Goal: Information Seeking & Learning: Learn about a topic

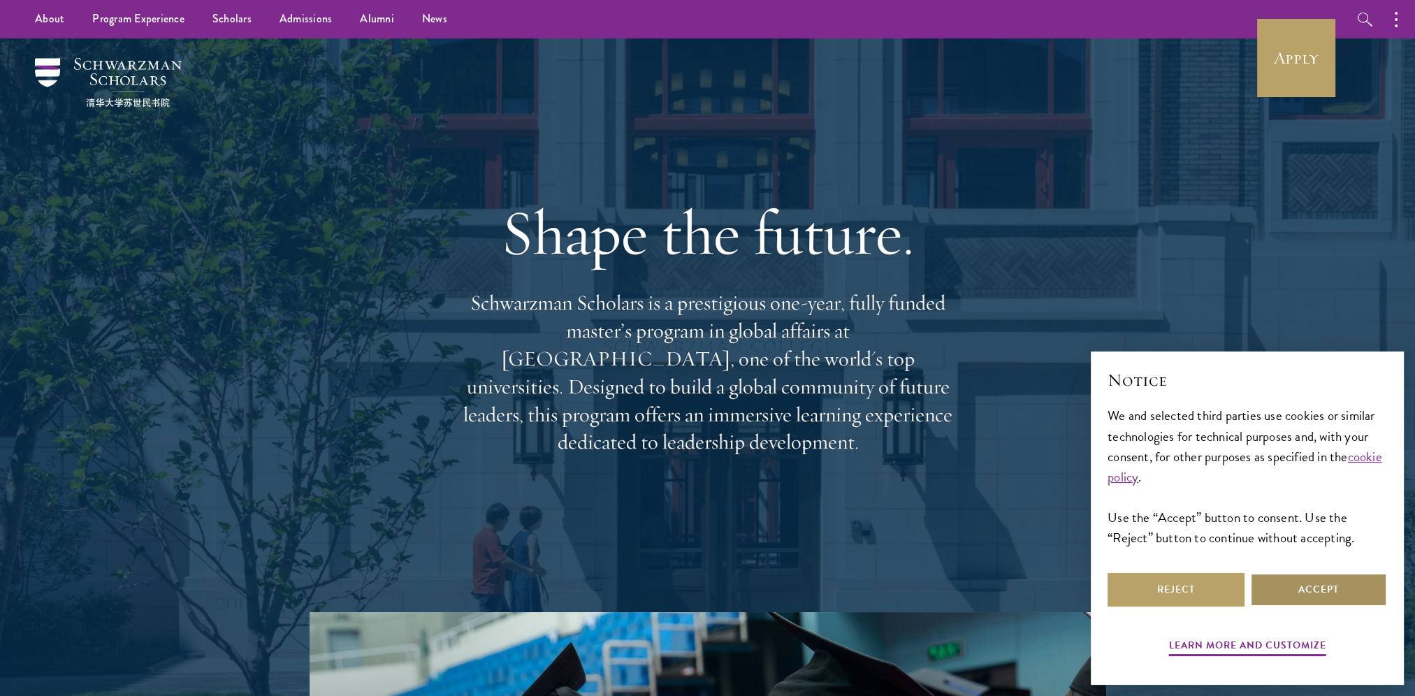
click at [1144, 599] on button "Accept" at bounding box center [1318, 590] width 137 height 34
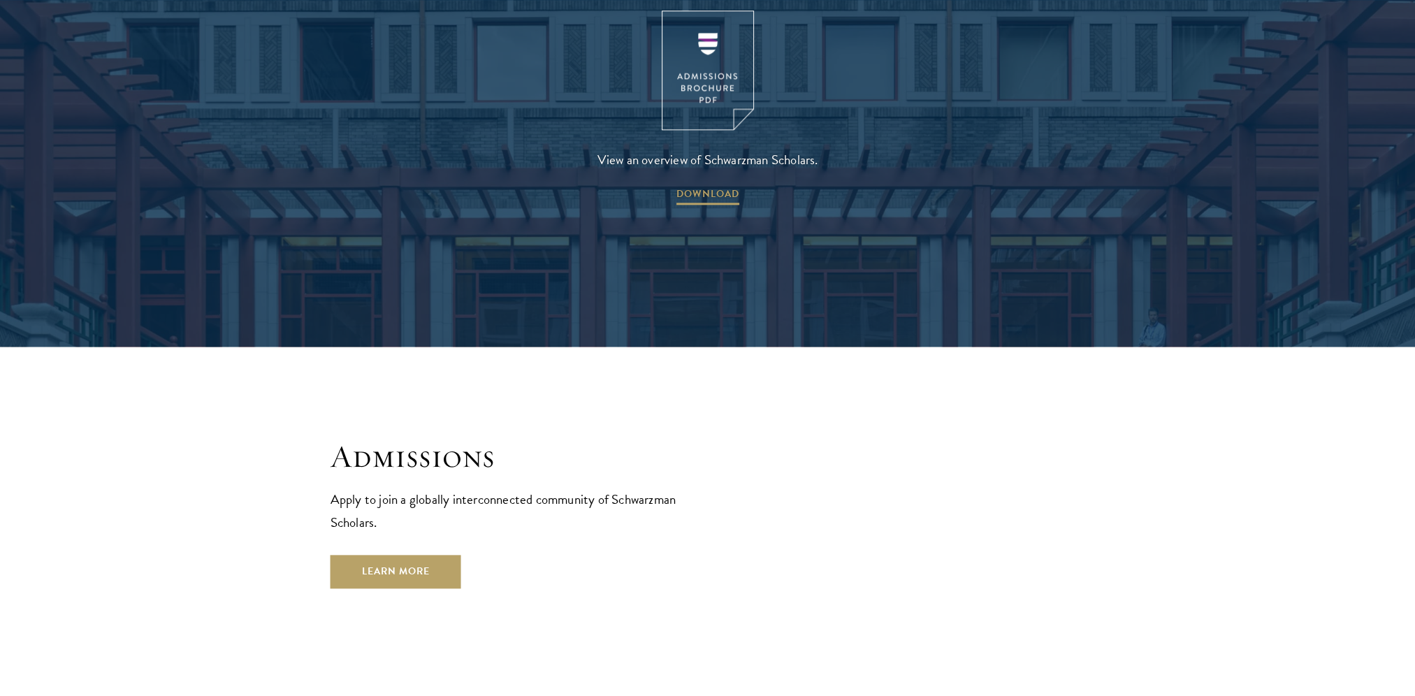
scroll to position [2306, 0]
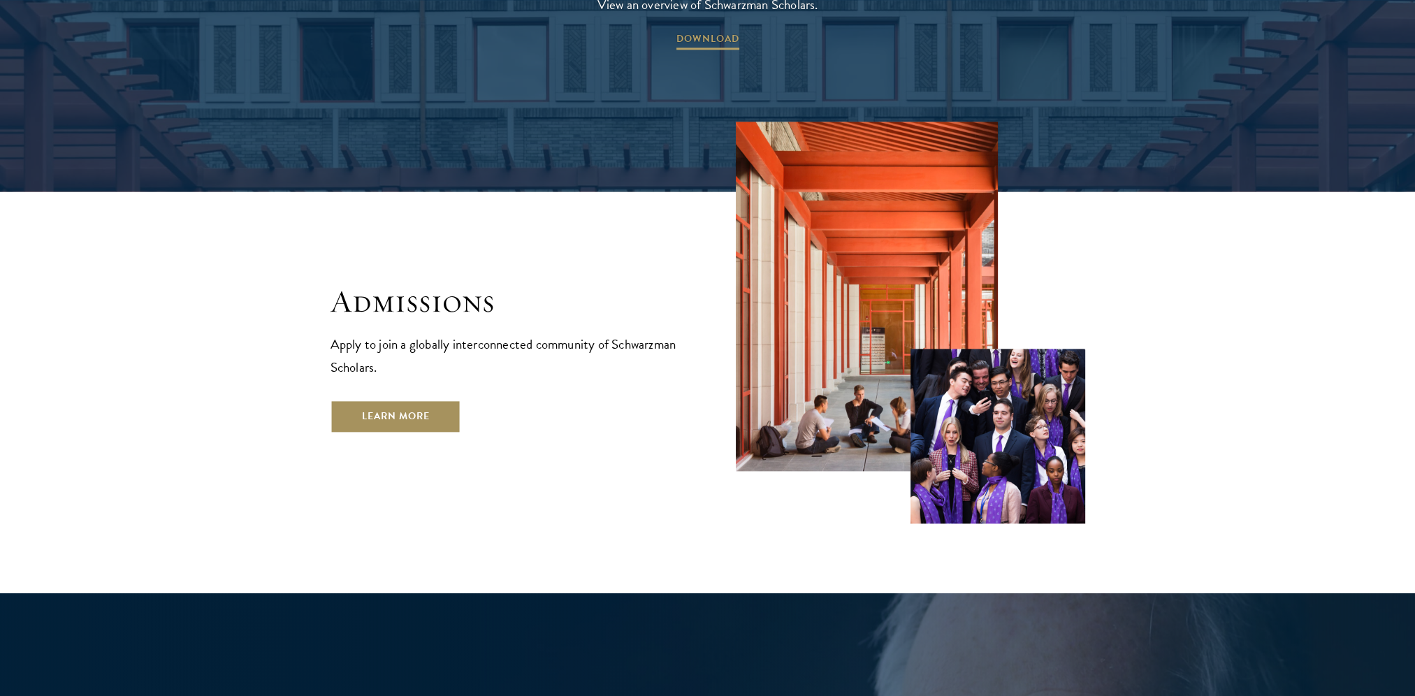
click at [456, 400] on link "Learn More" at bounding box center [395, 417] width 131 height 34
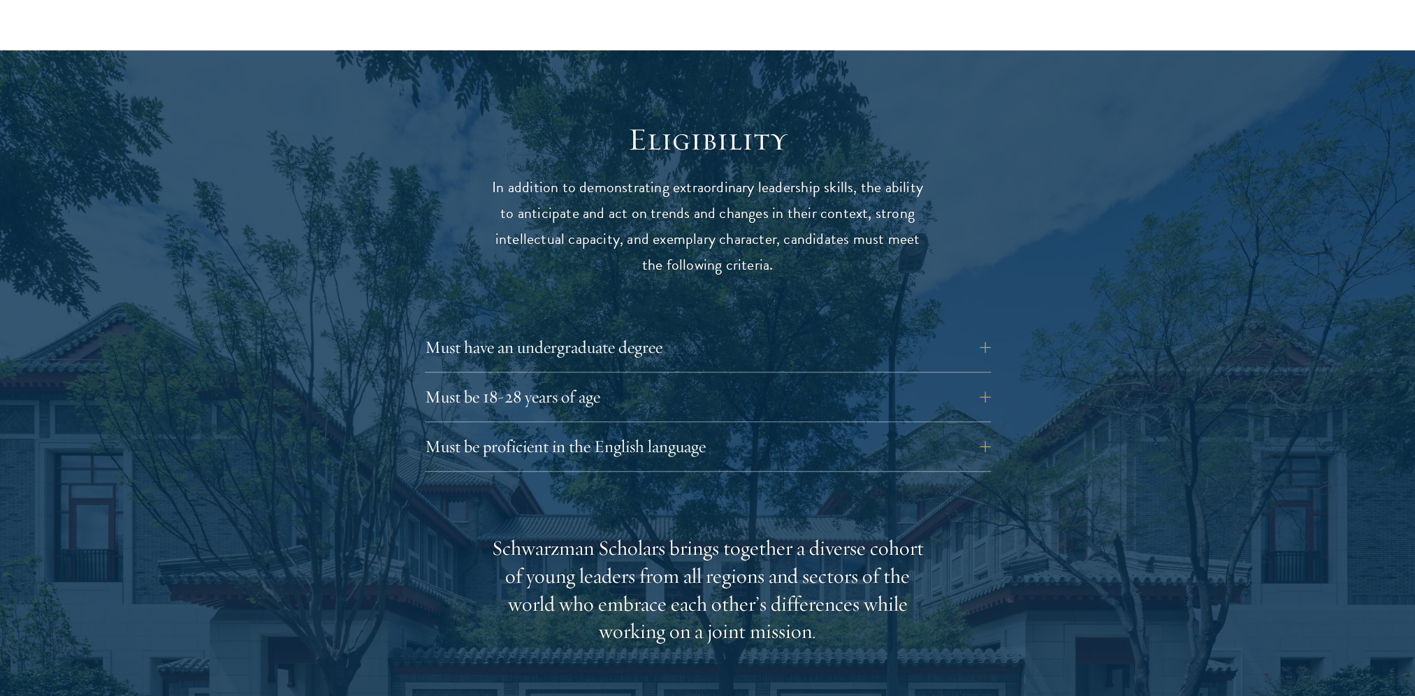
scroll to position [1747, 0]
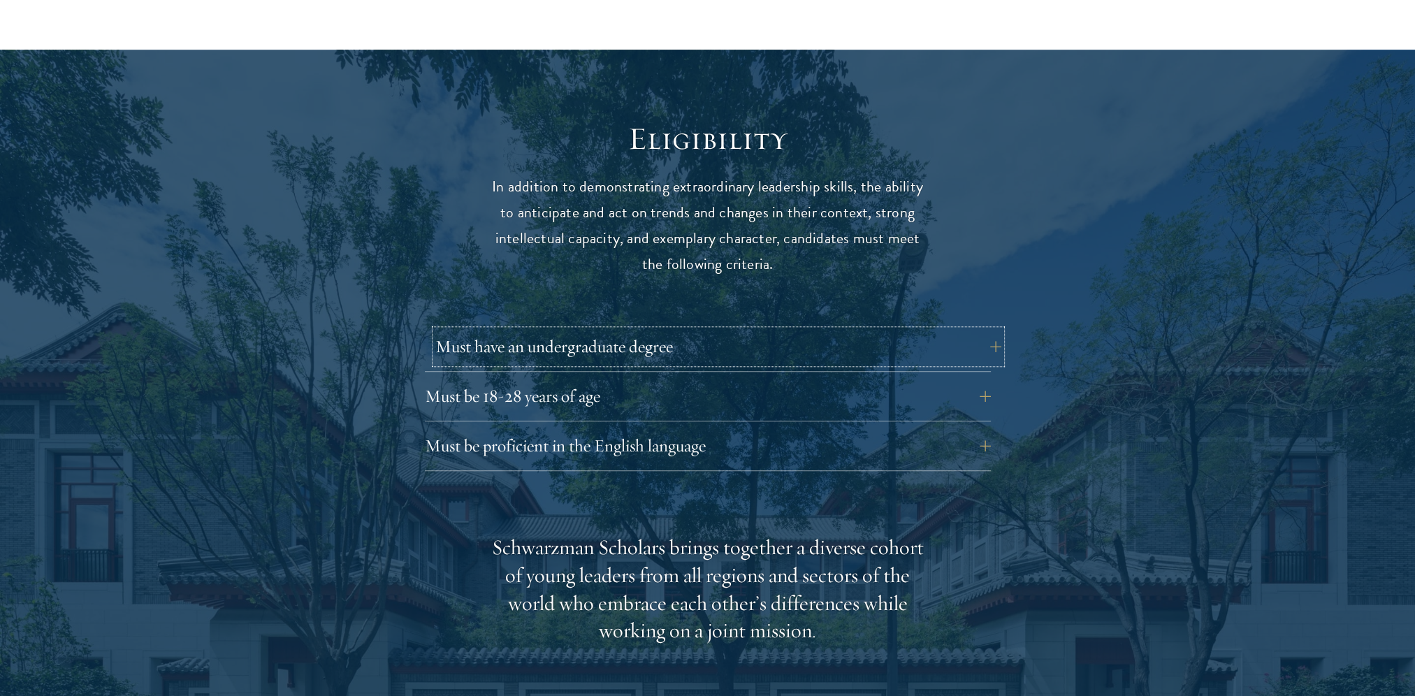
click at [632, 356] on button "Must have an undergraduate degree" at bounding box center [718, 347] width 566 height 34
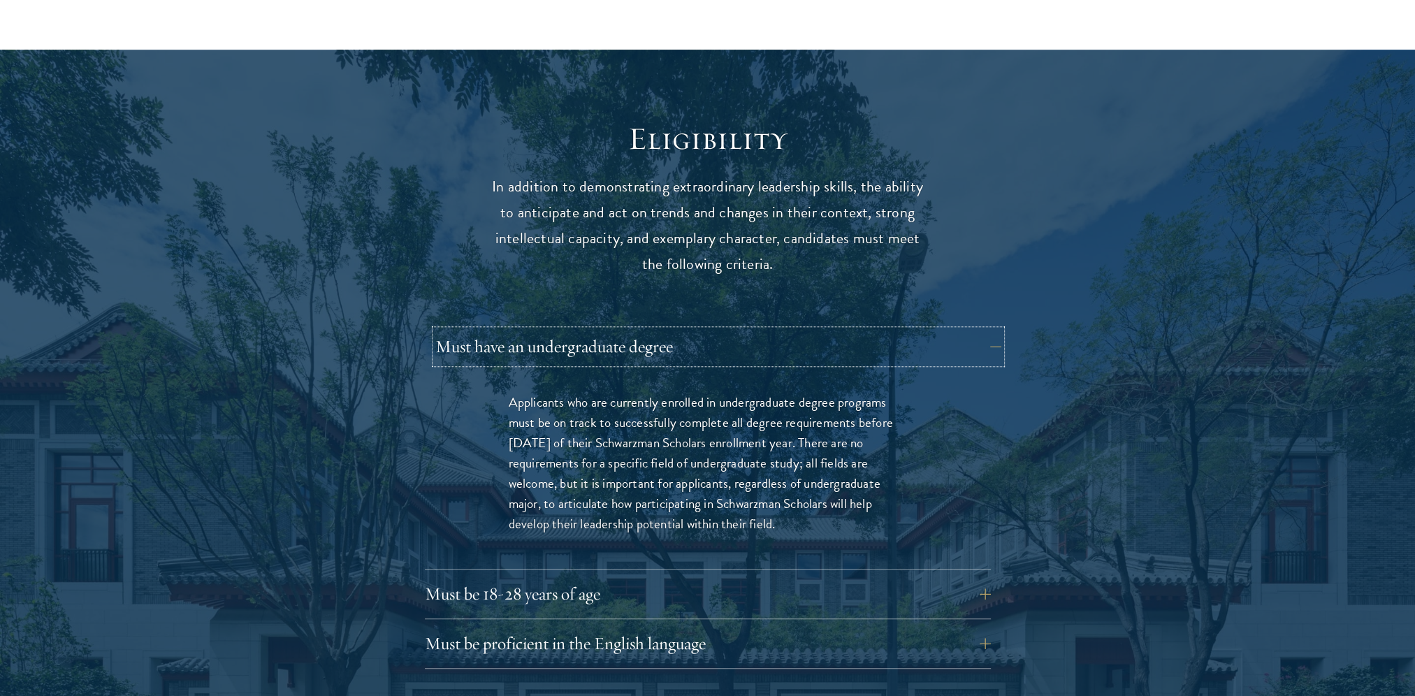
click at [639, 352] on button "Must have an undergraduate degree" at bounding box center [718, 347] width 566 height 34
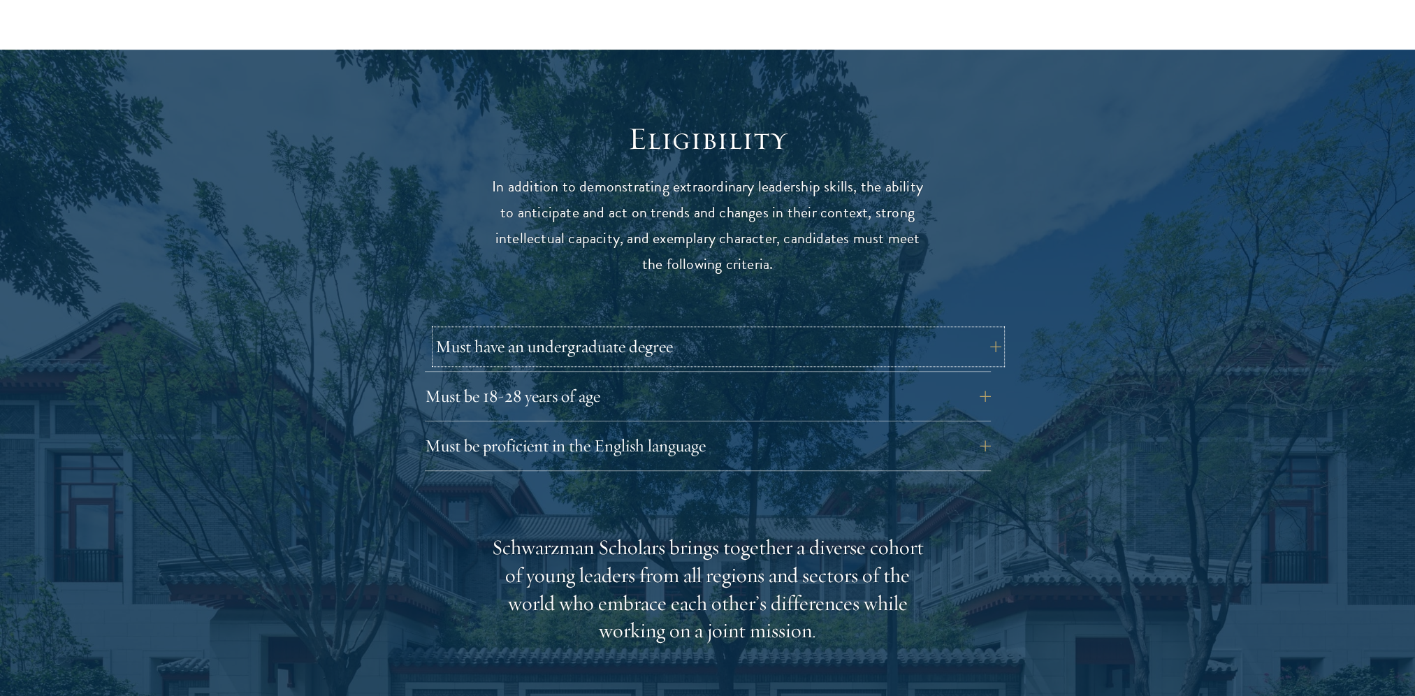
click at [646, 349] on button "Must have an undergraduate degree" at bounding box center [718, 347] width 566 height 34
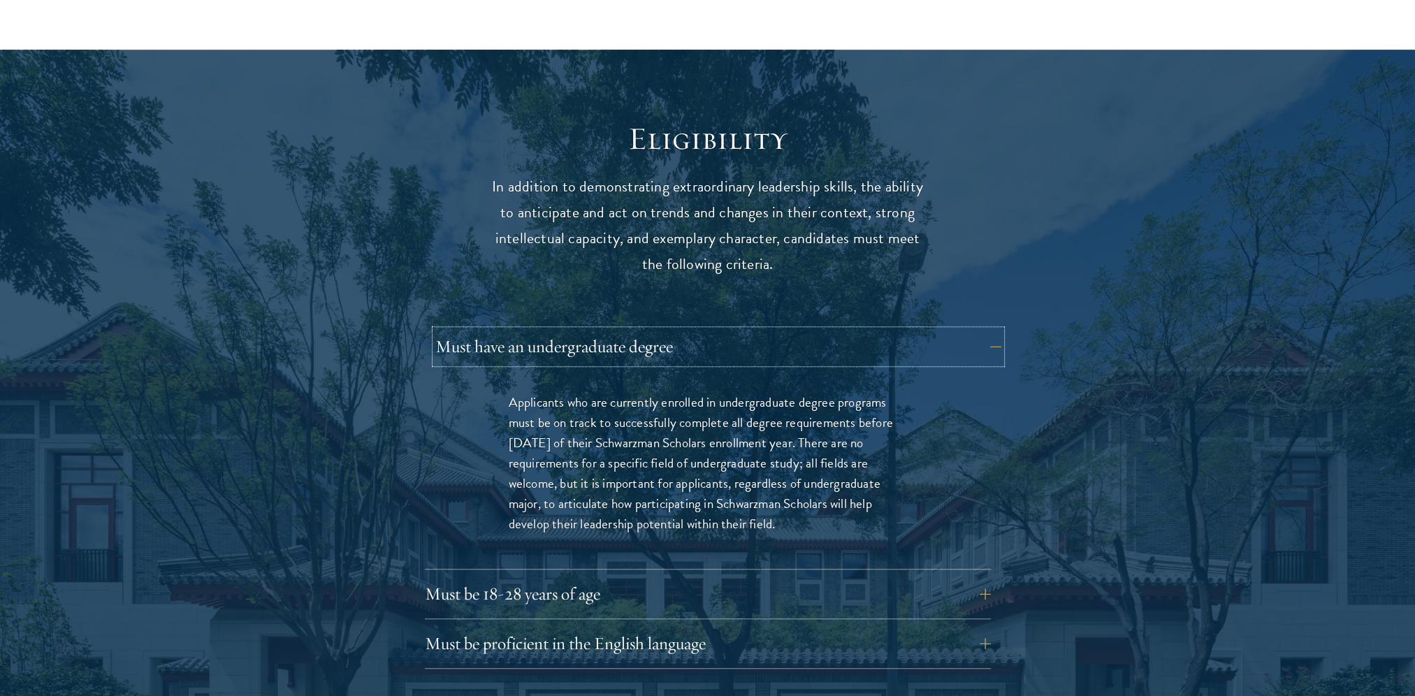
click at [646, 348] on button "Must have an undergraduate degree" at bounding box center [718, 347] width 566 height 34
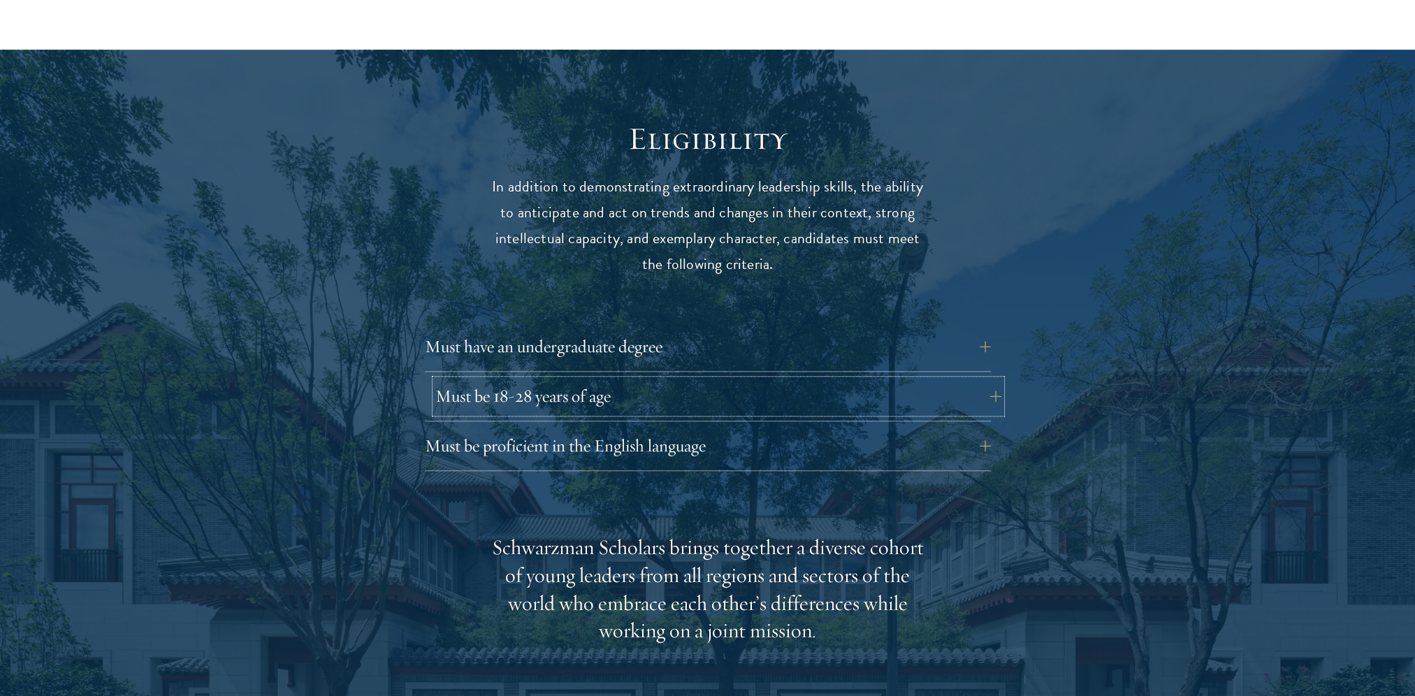
click at [611, 385] on button "Must be 18-28 years of age" at bounding box center [718, 396] width 566 height 34
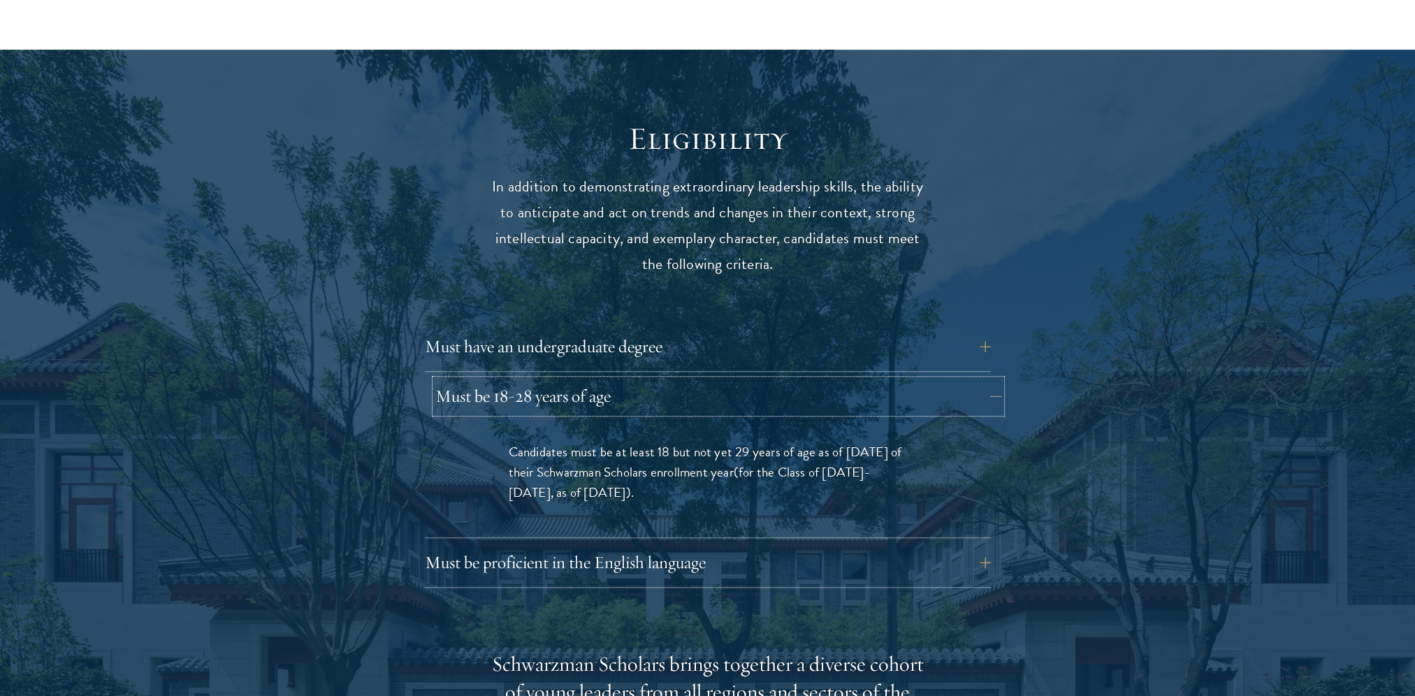
click at [611, 385] on button "Must be 18-28 years of age" at bounding box center [718, 396] width 566 height 34
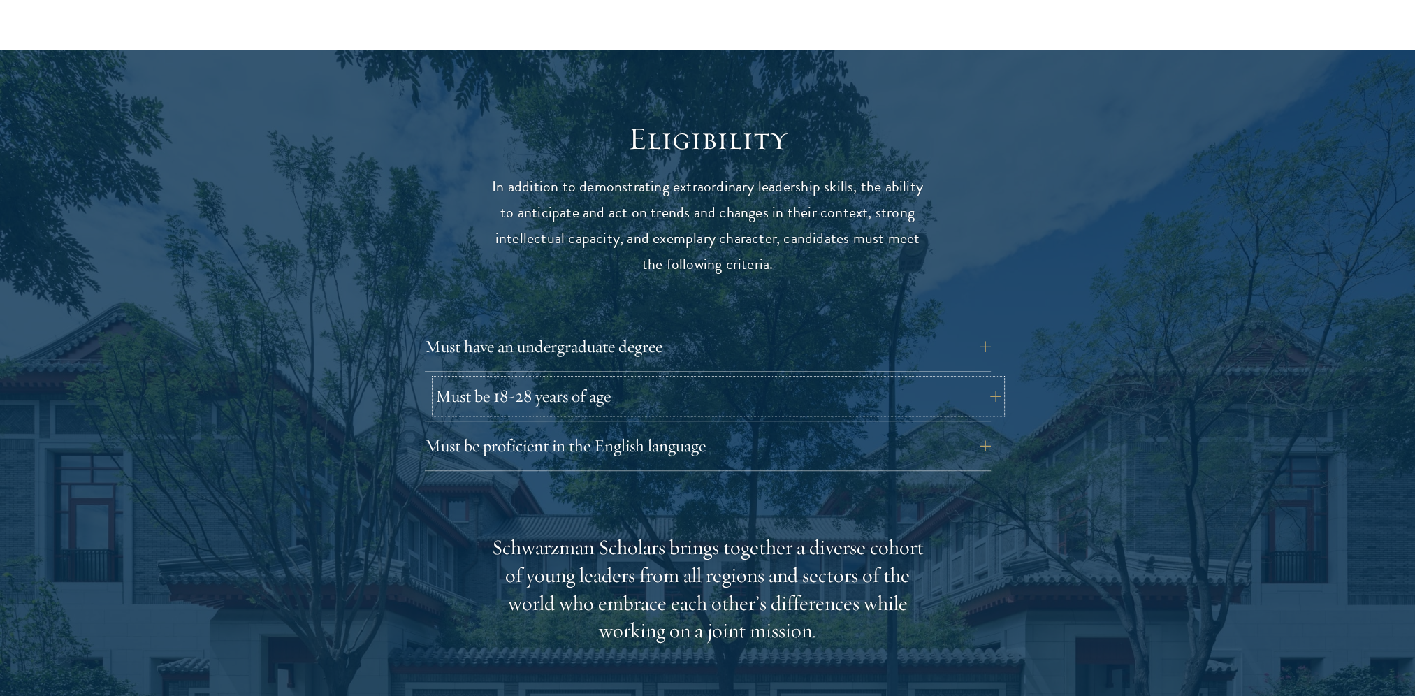
click at [631, 398] on button "Must be 18-28 years of age" at bounding box center [718, 396] width 566 height 34
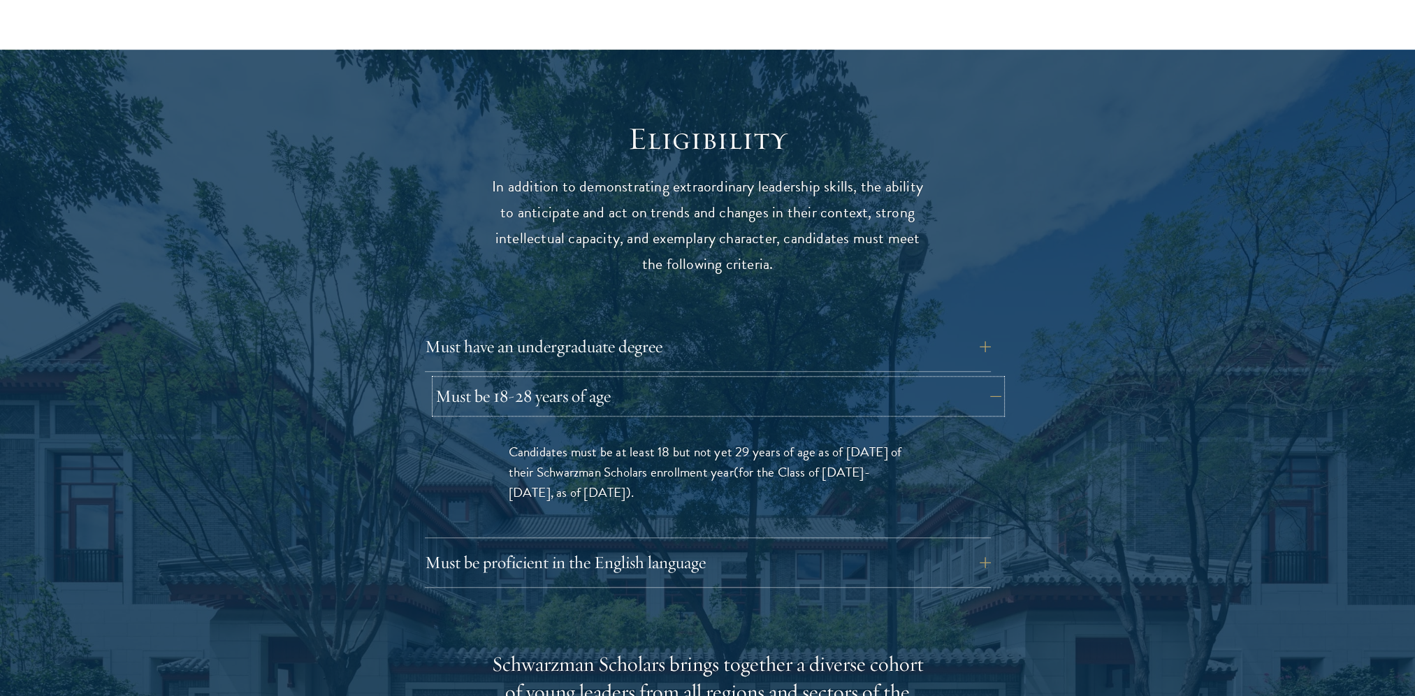
click at [631, 398] on button "Must be 18-28 years of age" at bounding box center [718, 396] width 566 height 34
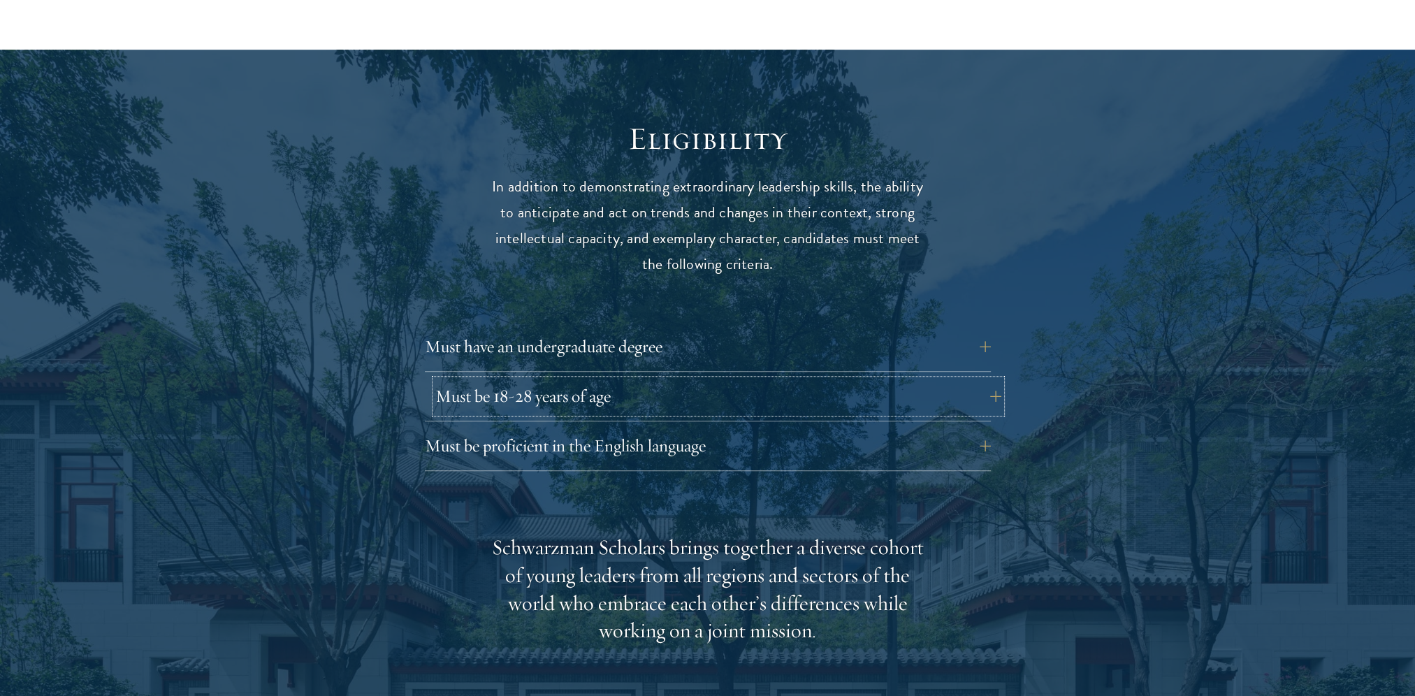
click at [647, 397] on button "Must be 18-28 years of age" at bounding box center [718, 396] width 566 height 34
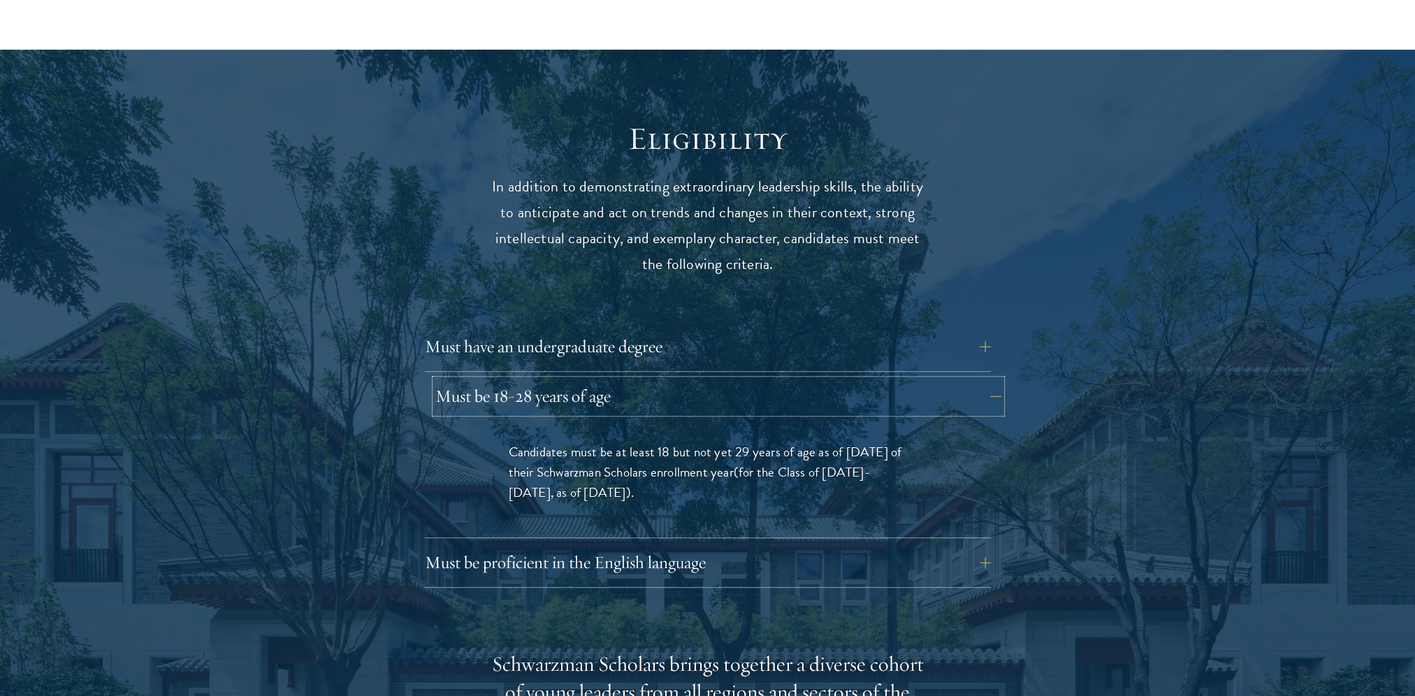
click at [647, 397] on button "Must be 18-28 years of age" at bounding box center [718, 396] width 566 height 34
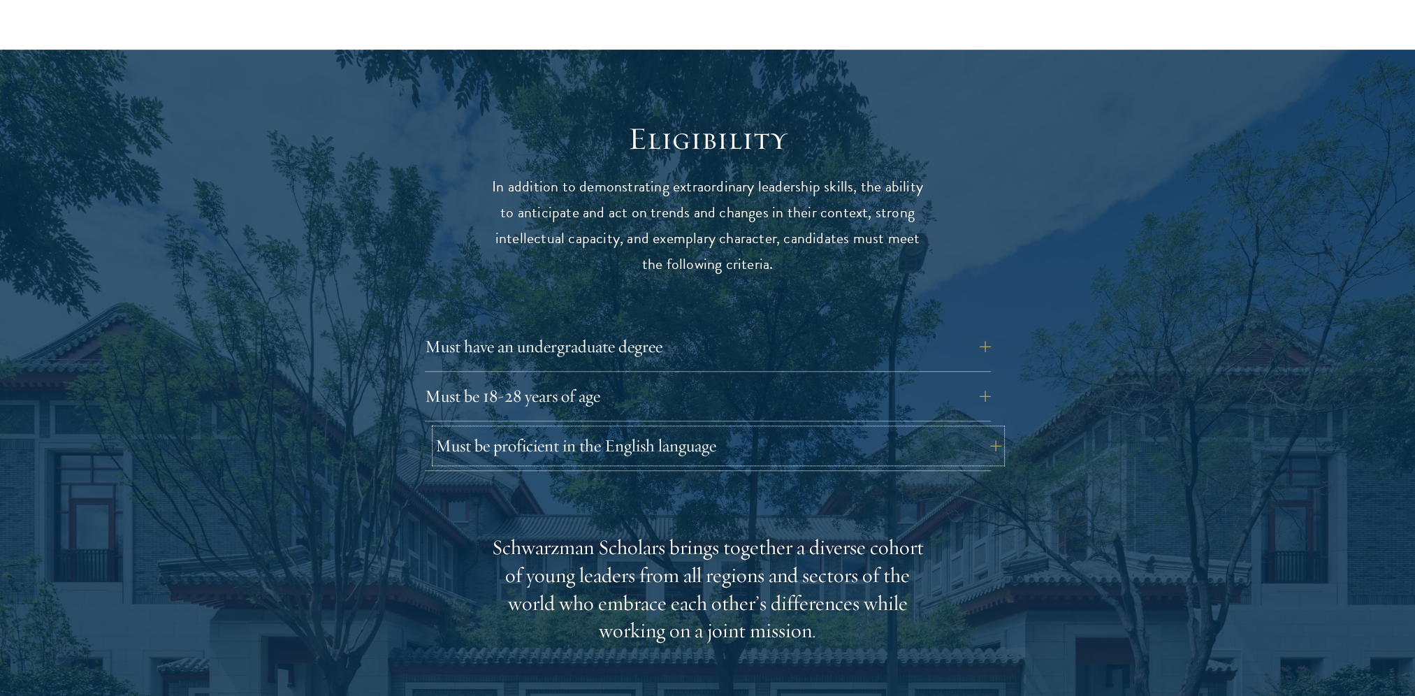
click at [674, 445] on button "Must be proficient in the English language" at bounding box center [718, 446] width 566 height 34
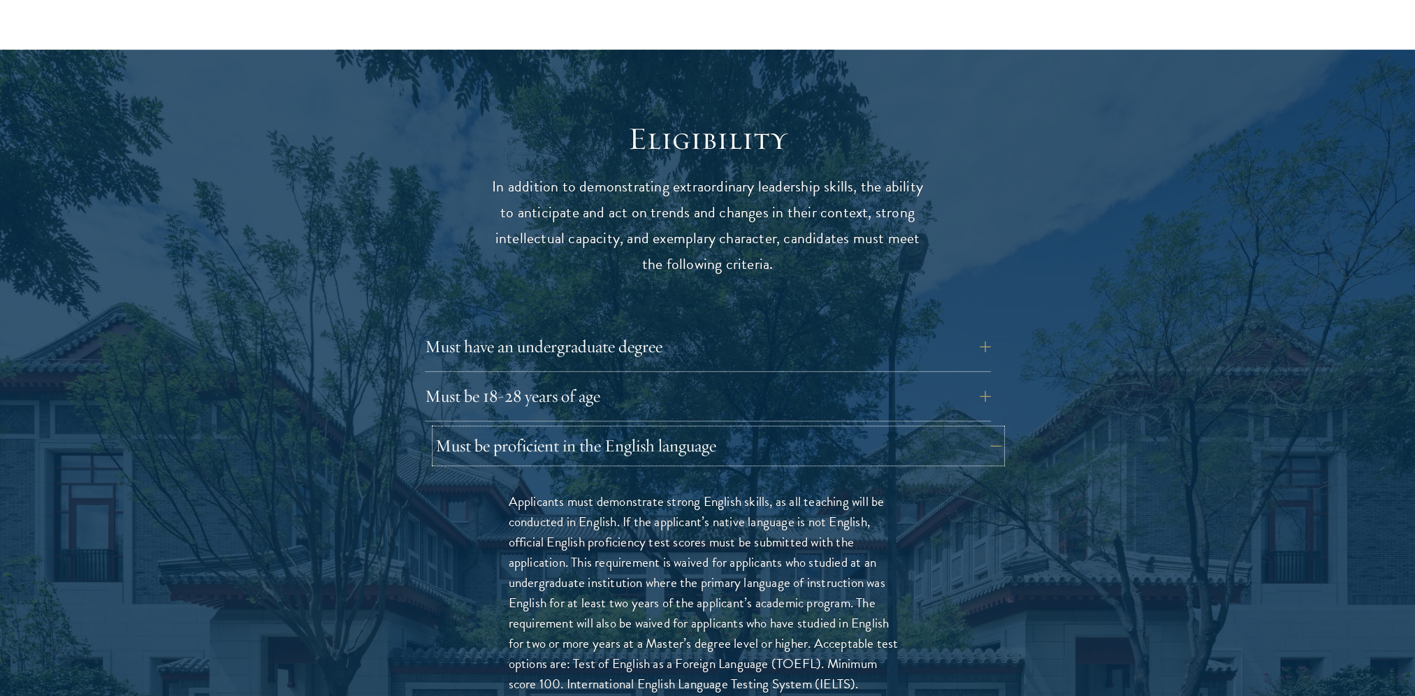
click at [685, 439] on button "Must be proficient in the English language" at bounding box center [718, 446] width 566 height 34
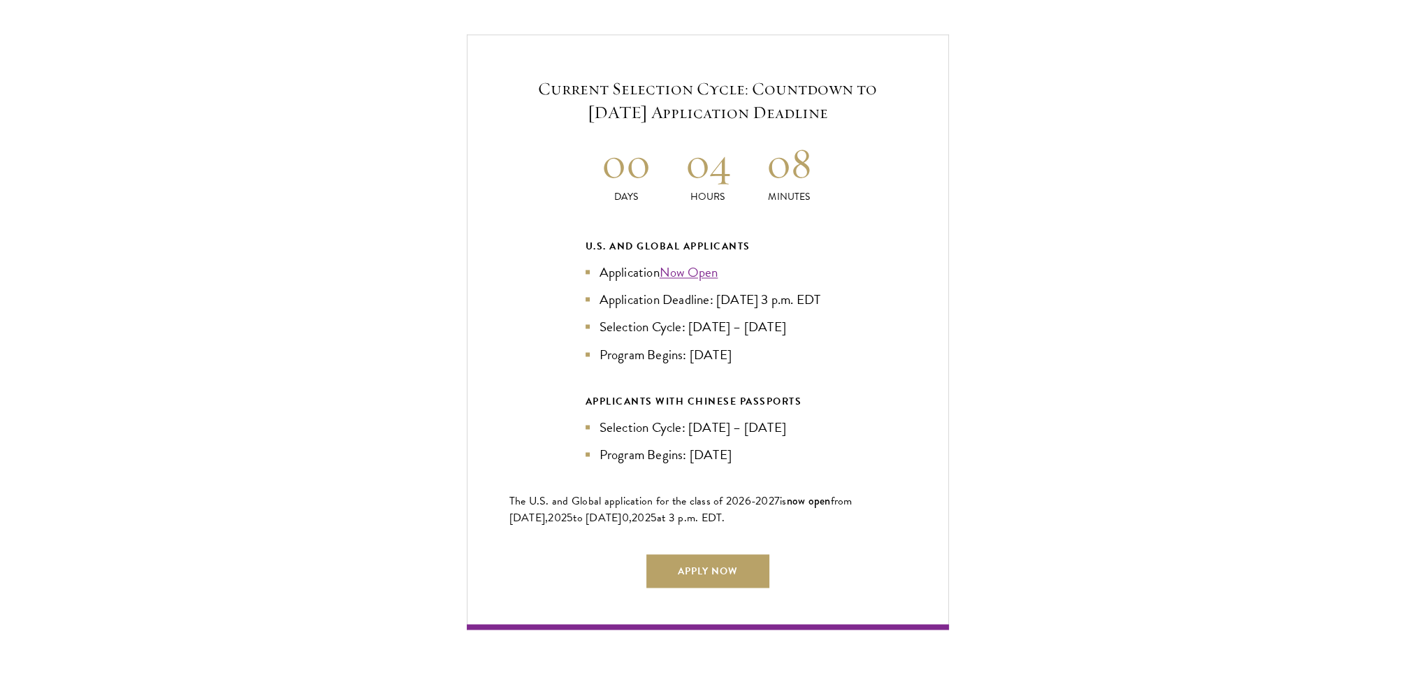
scroll to position [3004, 0]
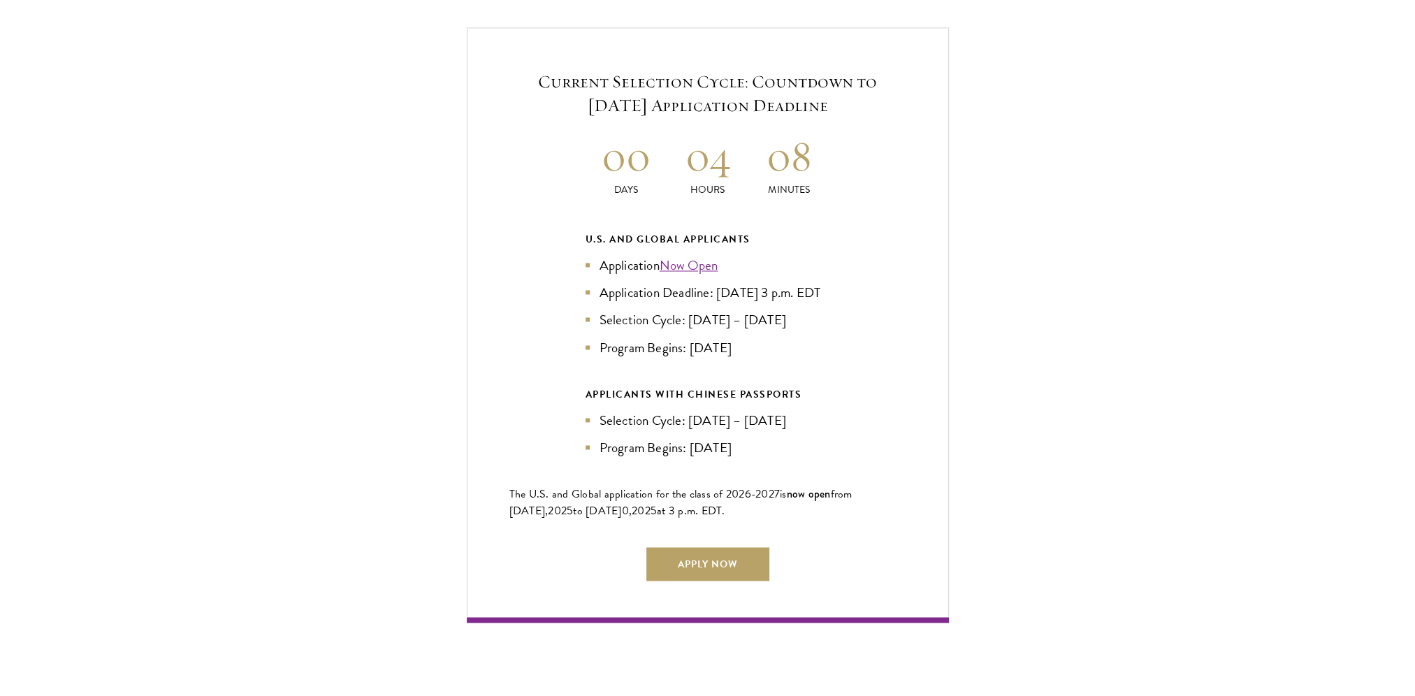
click at [752, 556] on div "Current Selection Cycle: Countdown to September 10, 2025 Application Deadline 0…" at bounding box center [708, 324] width 482 height 595
click at [740, 568] on link "Apply Now" at bounding box center [707, 564] width 123 height 34
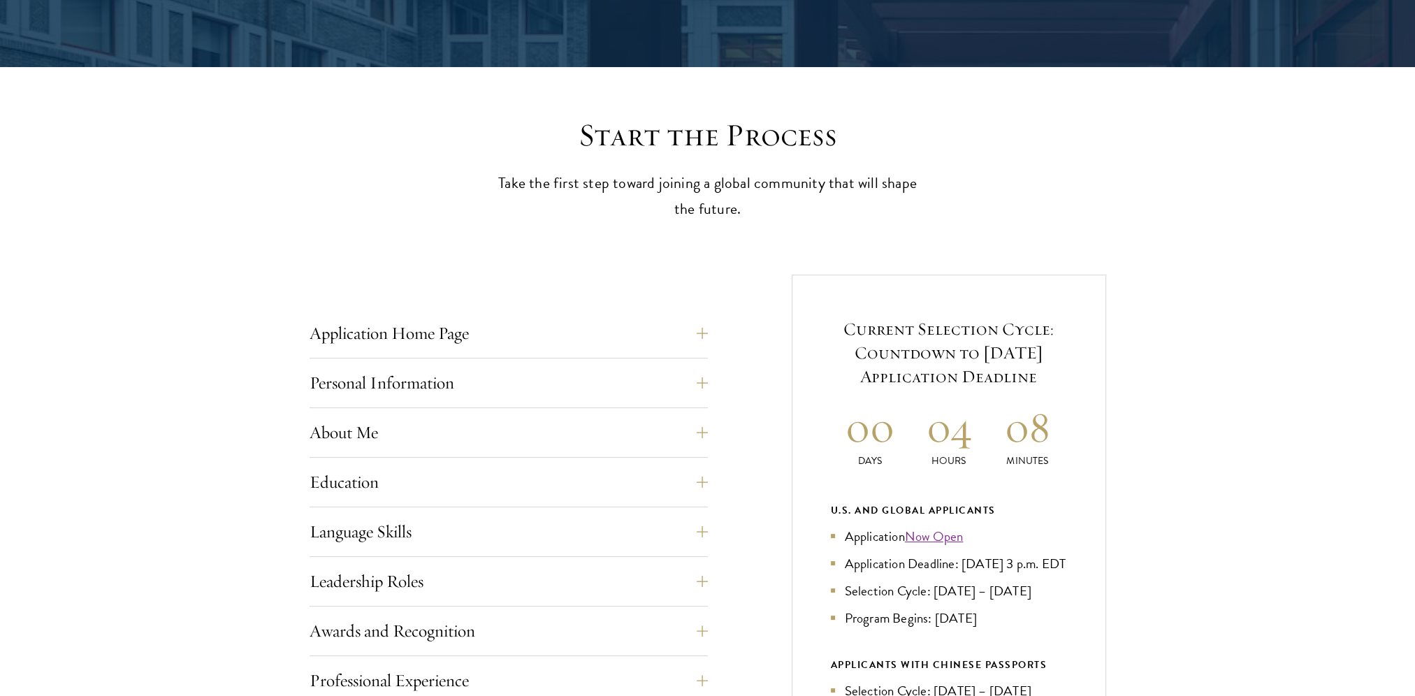
scroll to position [419, 0]
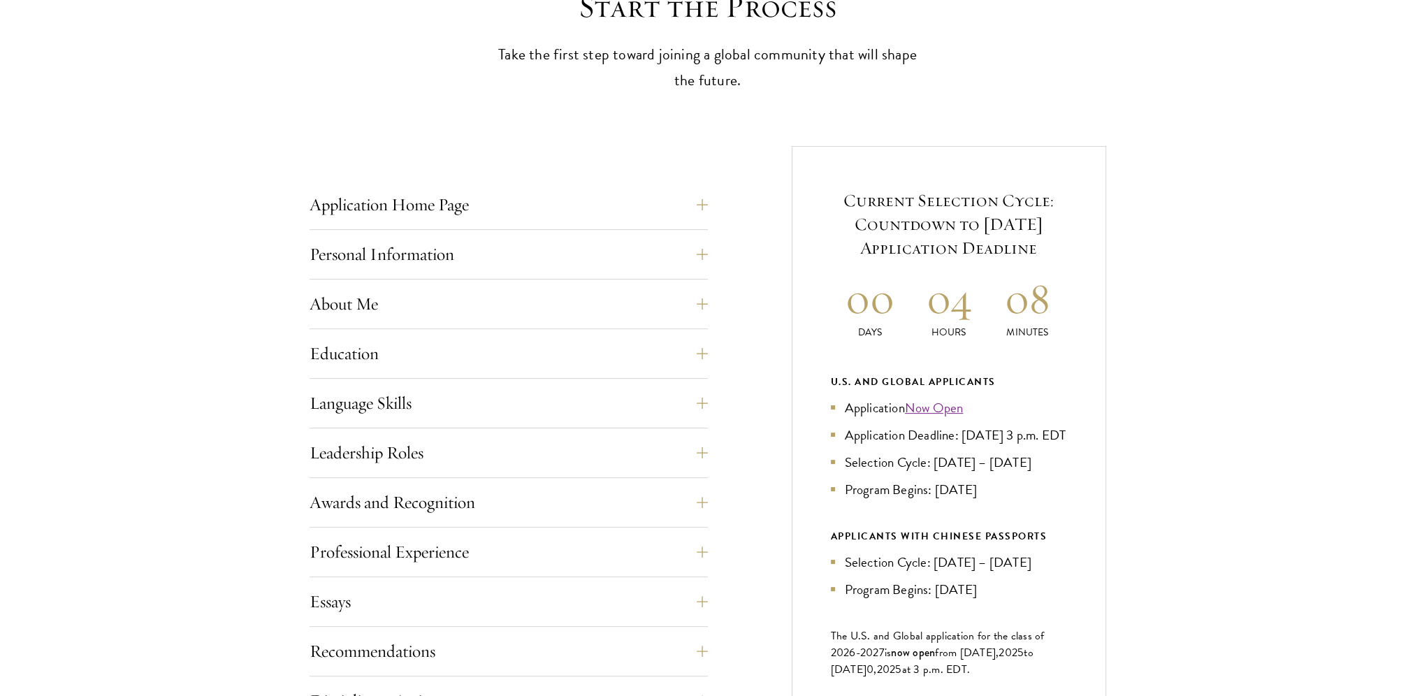
click at [438, 231] on div "Application Home Page The online application form must be completed in English.…" at bounding box center [509, 581] width 398 height 786
click at [439, 218] on button "Application Home Page" at bounding box center [519, 205] width 398 height 34
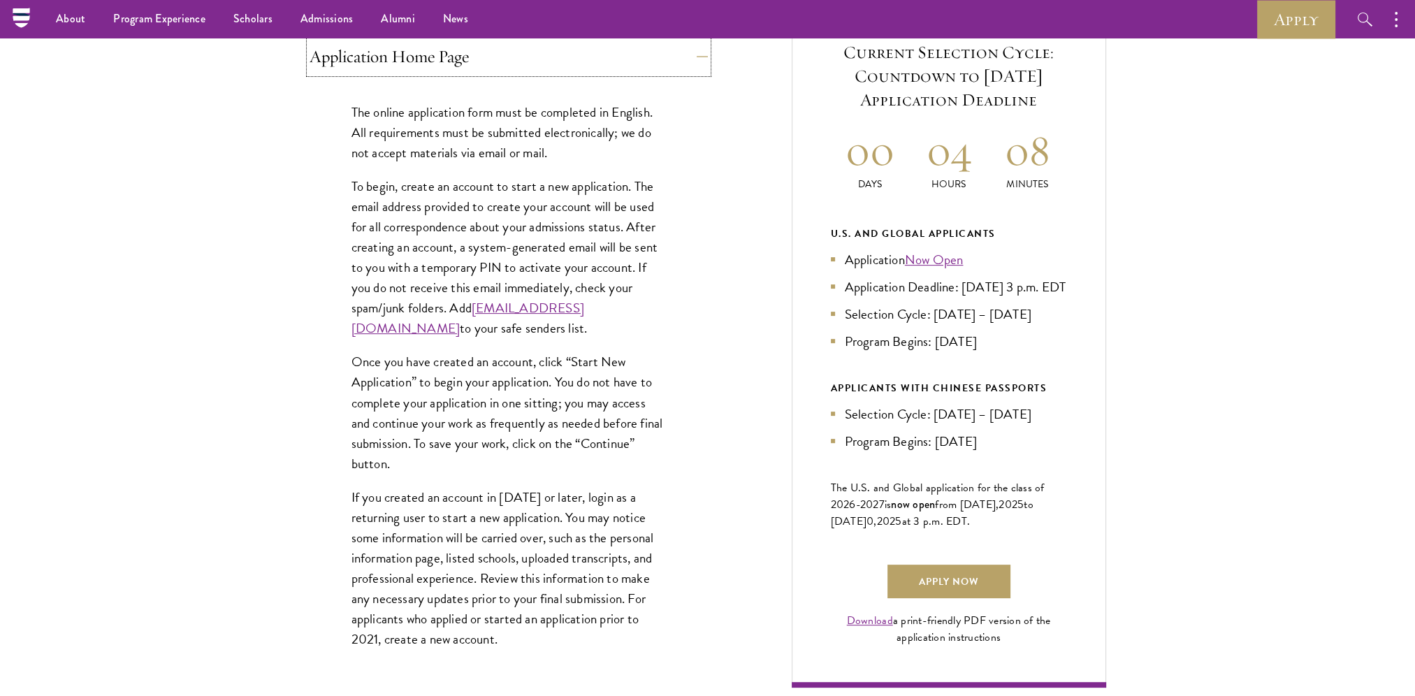
scroll to position [559, 0]
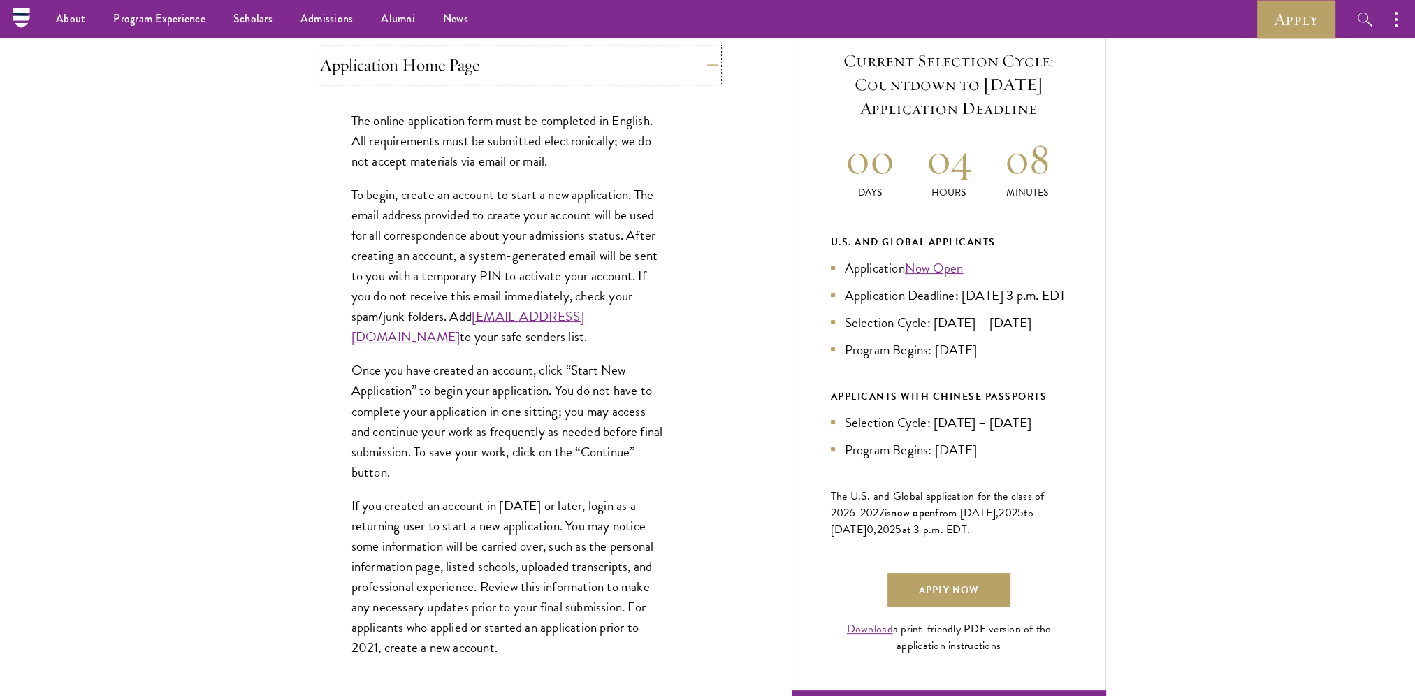
click at [444, 75] on button "Application Home Page" at bounding box center [519, 65] width 398 height 34
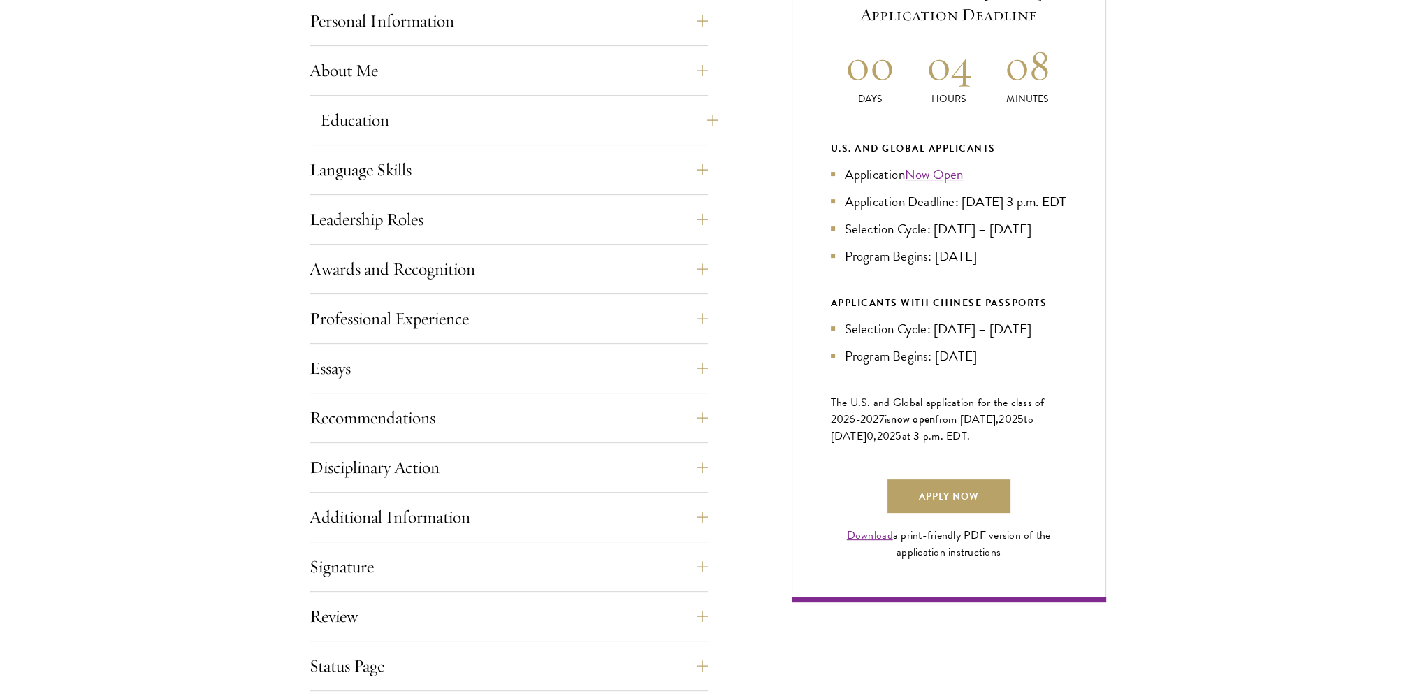
scroll to position [629, 0]
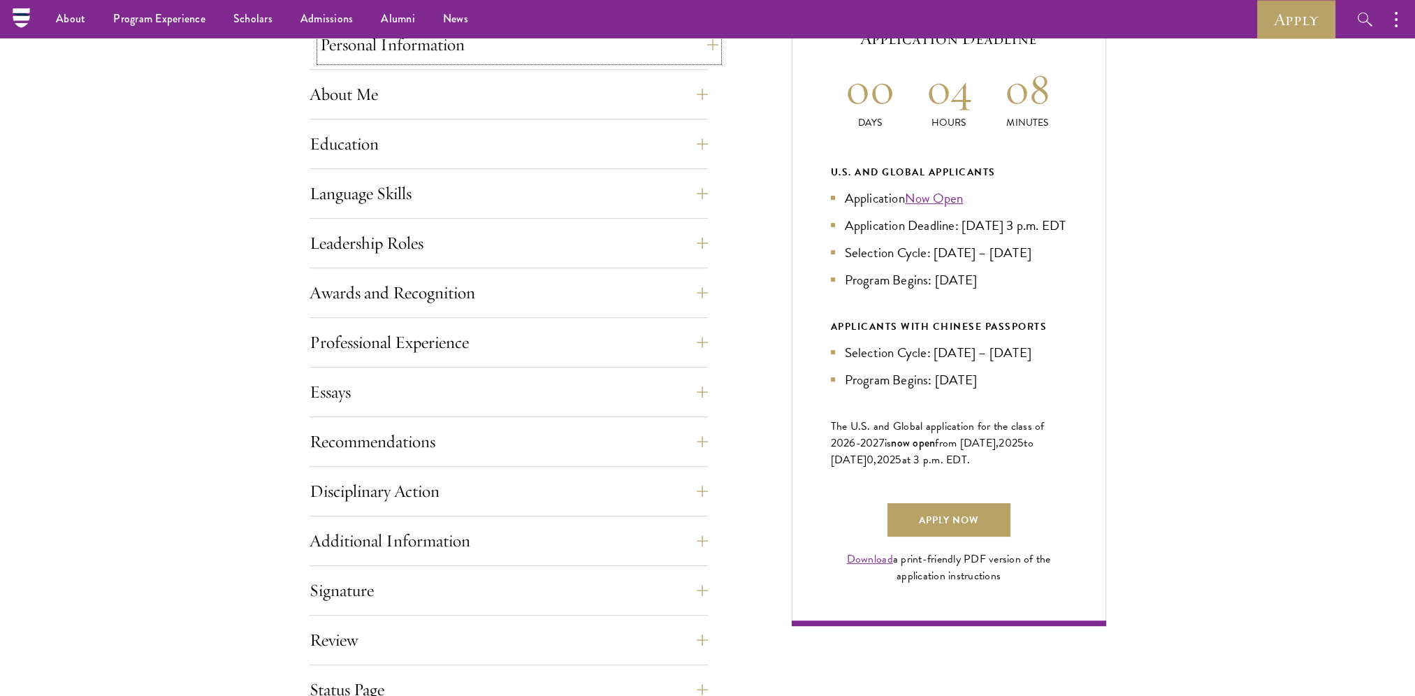
click at [379, 53] on button "Personal Information" at bounding box center [519, 45] width 398 height 34
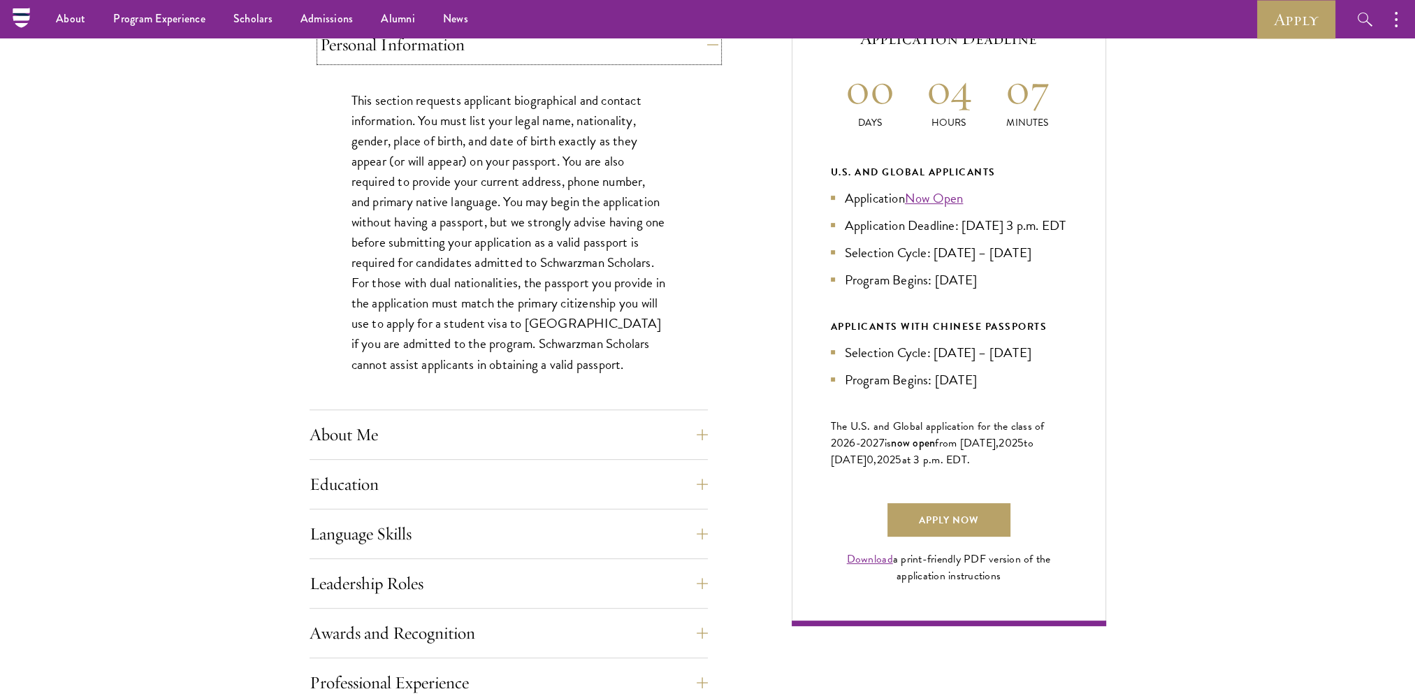
click at [380, 54] on button "Personal Information" at bounding box center [519, 45] width 398 height 34
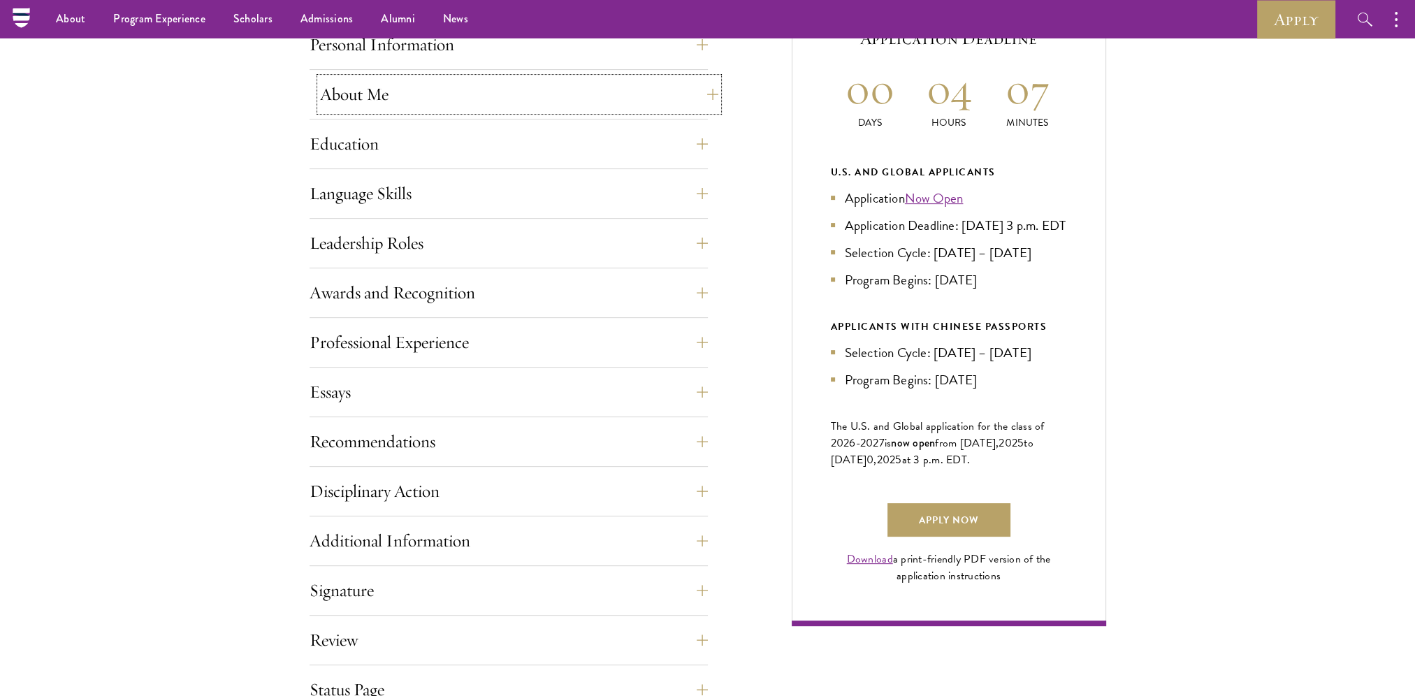
click at [351, 109] on button "About Me" at bounding box center [519, 95] width 398 height 34
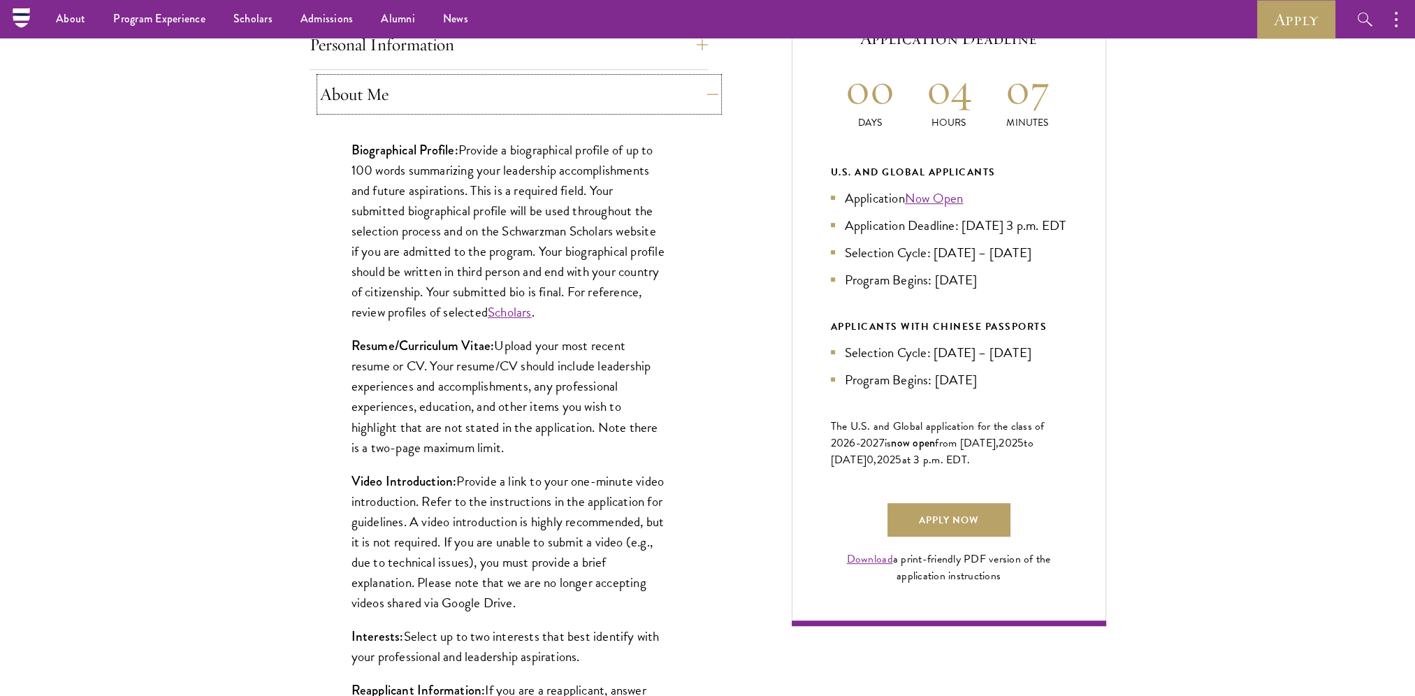
click at [360, 103] on button "About Me" at bounding box center [519, 95] width 398 height 34
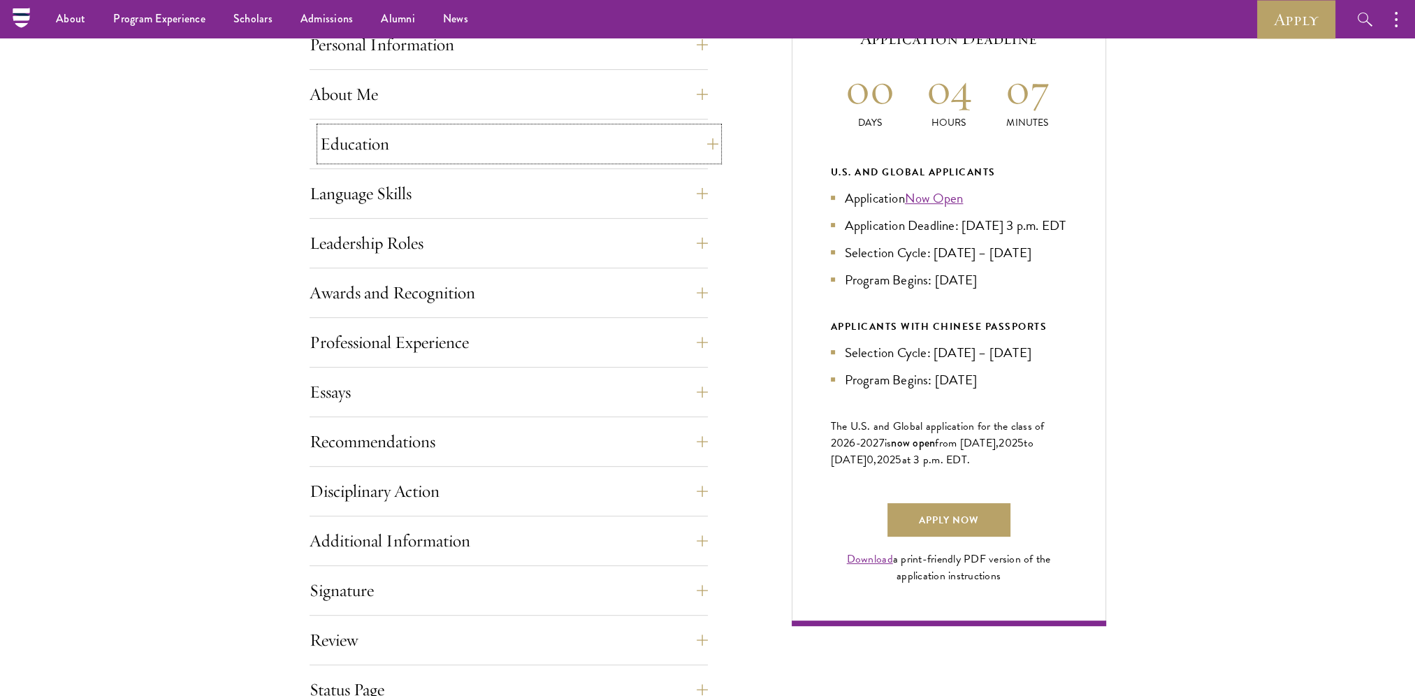
click at [358, 149] on button "Education" at bounding box center [519, 144] width 398 height 34
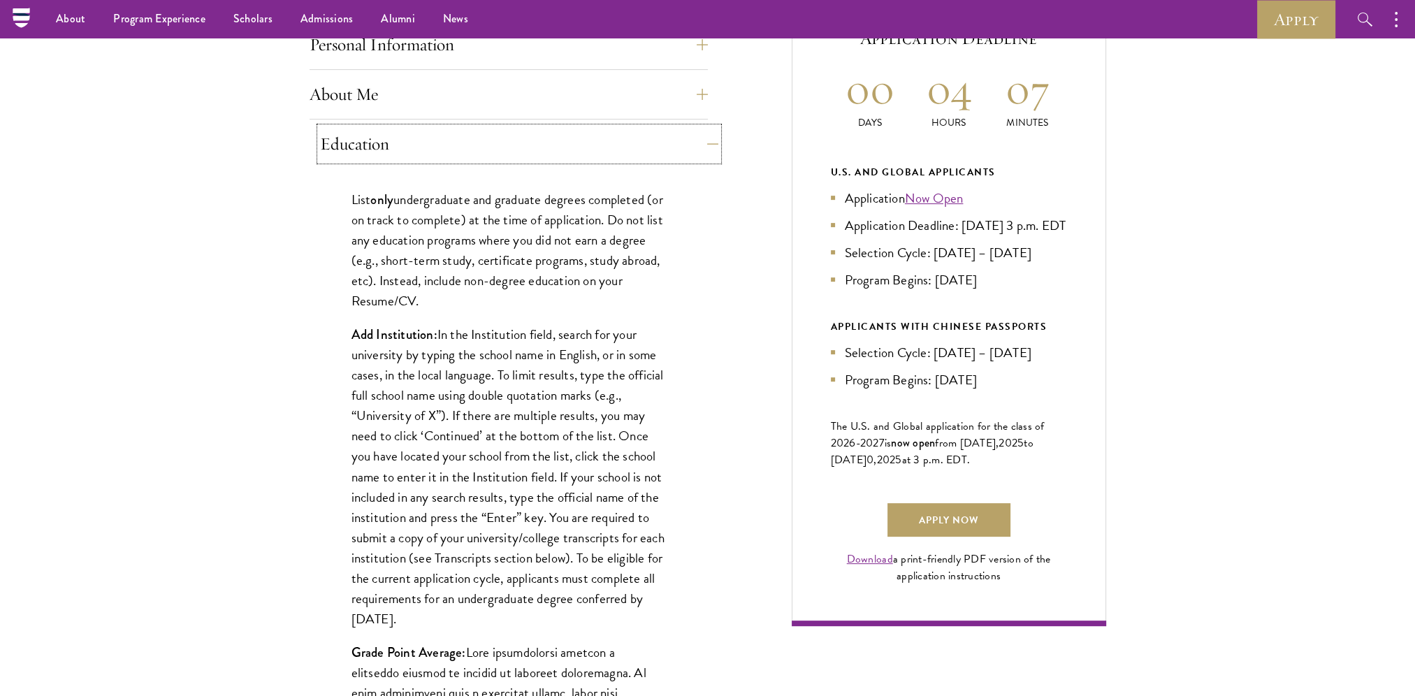
click at [358, 145] on button "Education" at bounding box center [519, 144] width 398 height 34
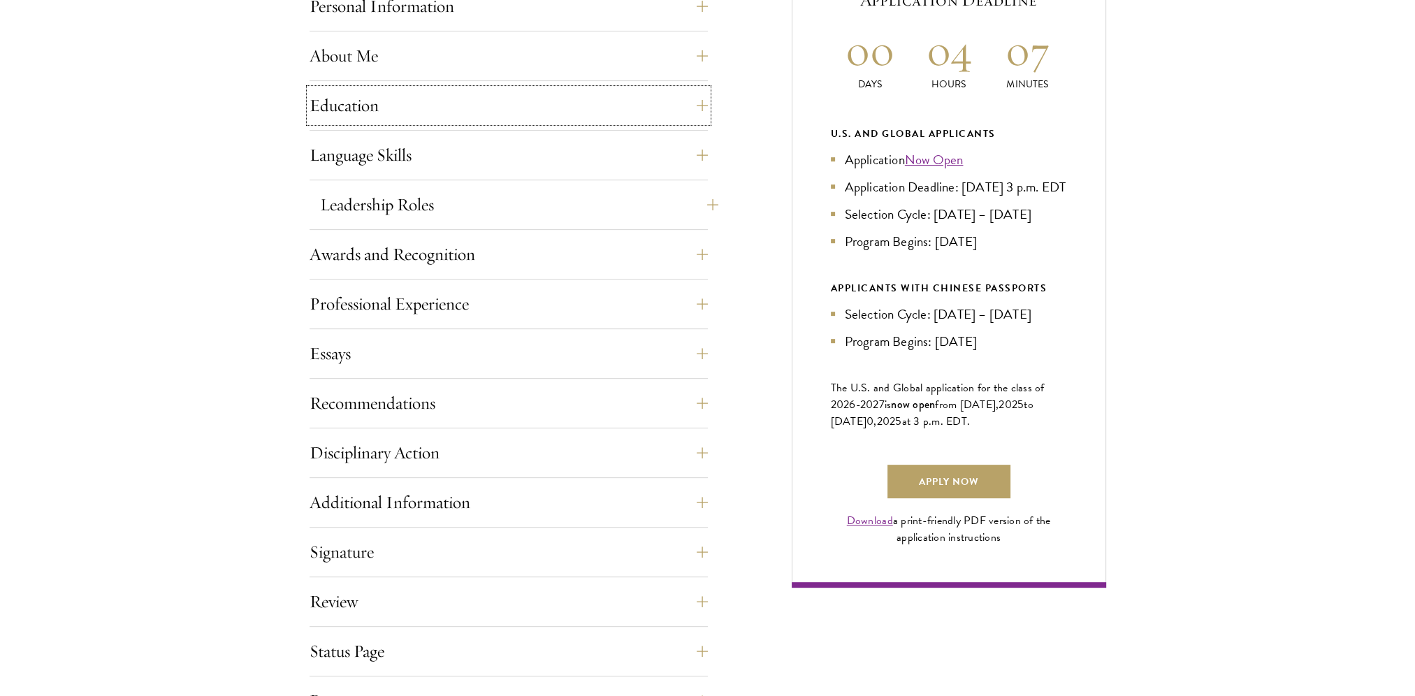
scroll to position [699, 0]
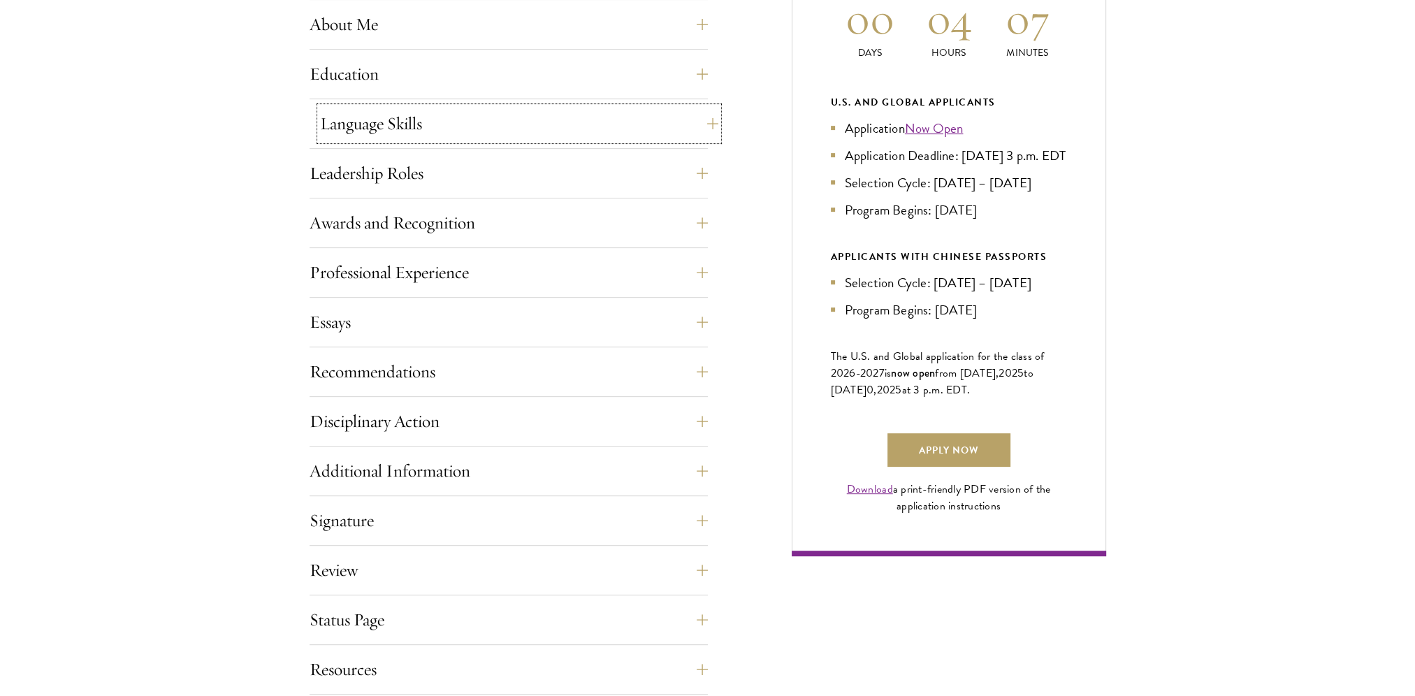
click at [363, 133] on button "Language Skills" at bounding box center [519, 124] width 398 height 34
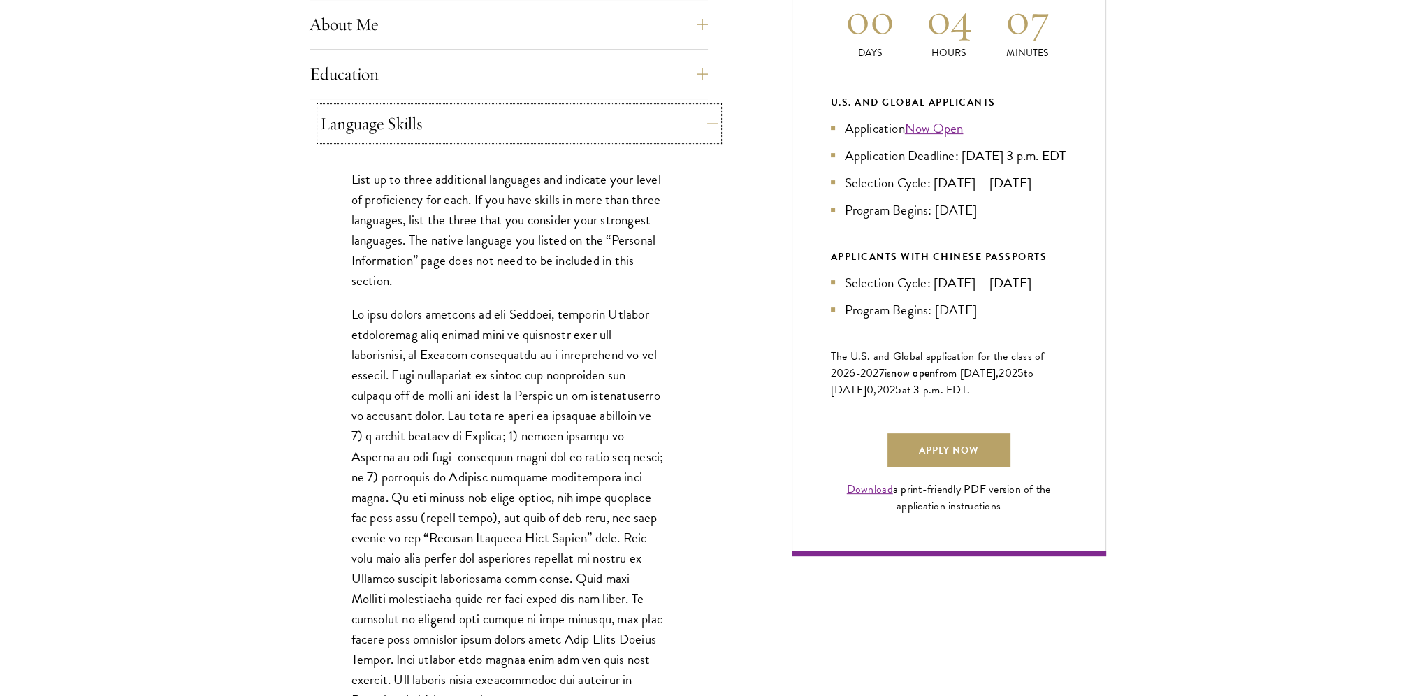
click at [363, 131] on button "Language Skills" at bounding box center [519, 124] width 398 height 34
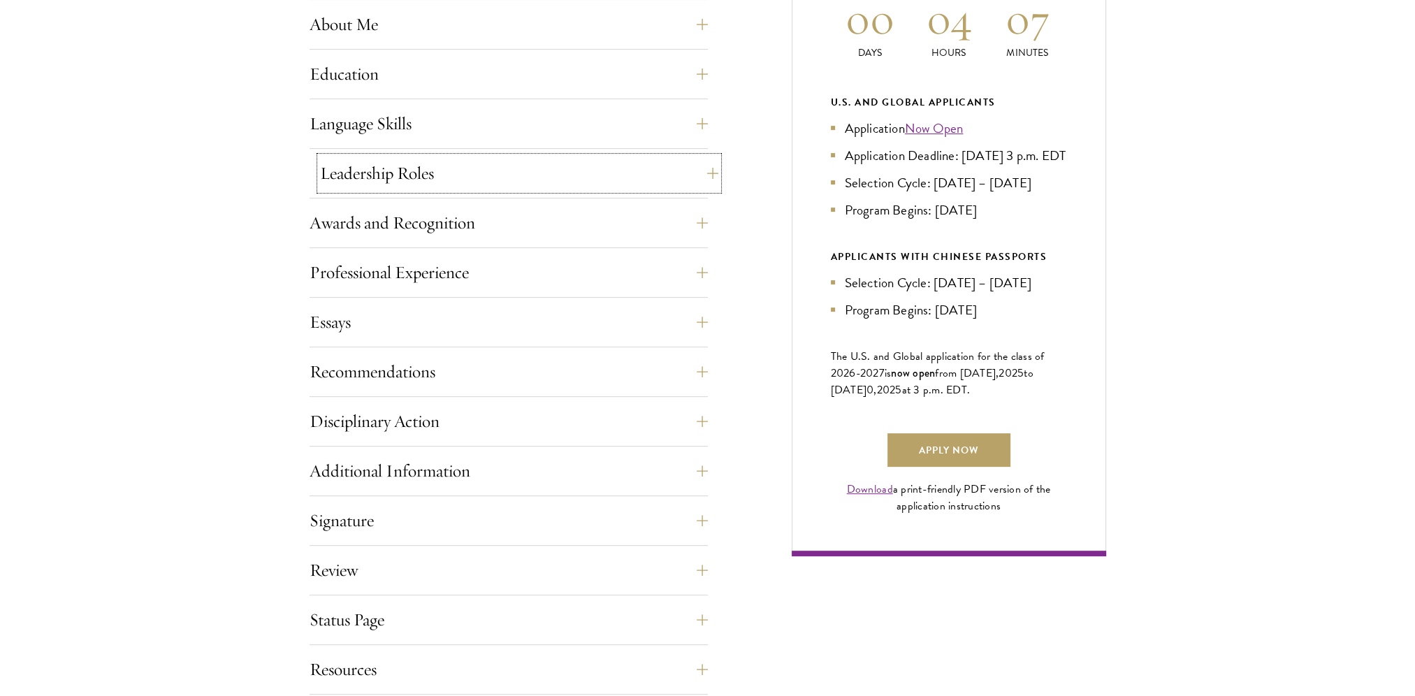
click at [363, 179] on button "Leadership Roles" at bounding box center [519, 174] width 398 height 34
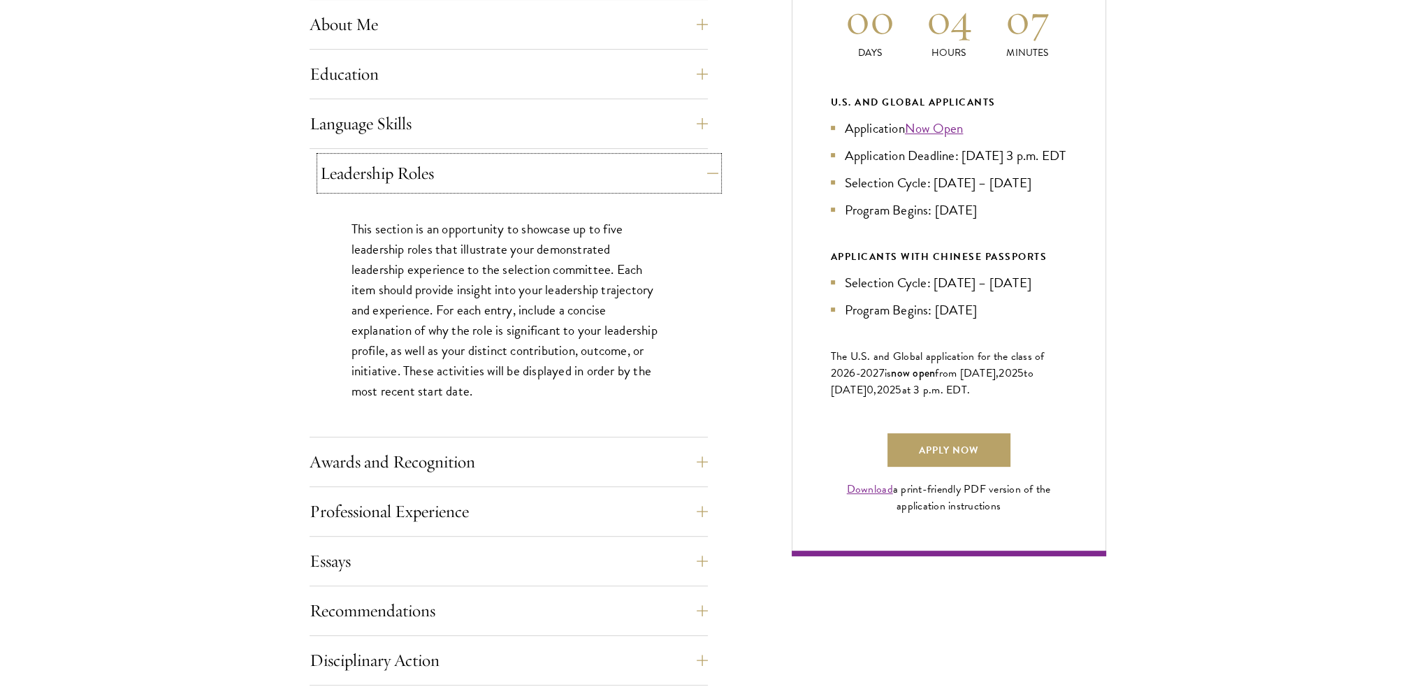
click at [361, 179] on button "Leadership Roles" at bounding box center [519, 174] width 398 height 34
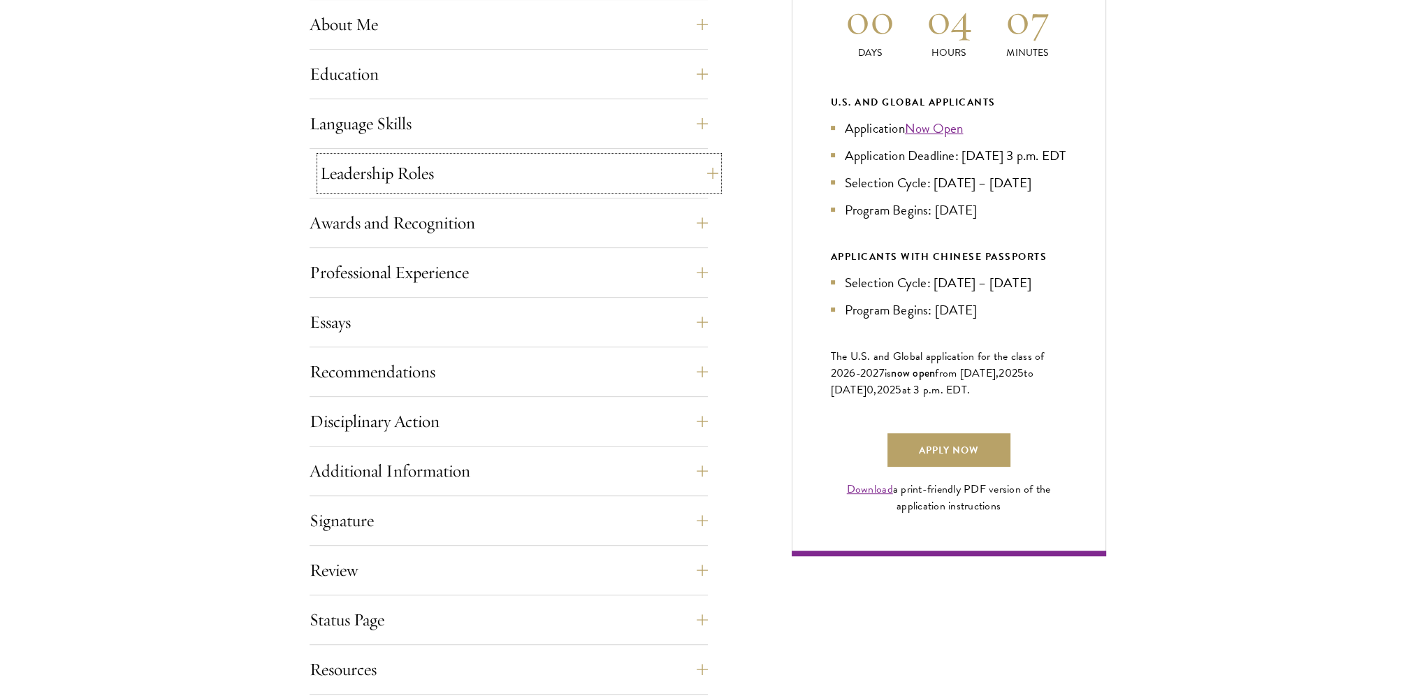
click at [361, 179] on button "Leadership Roles" at bounding box center [519, 174] width 398 height 34
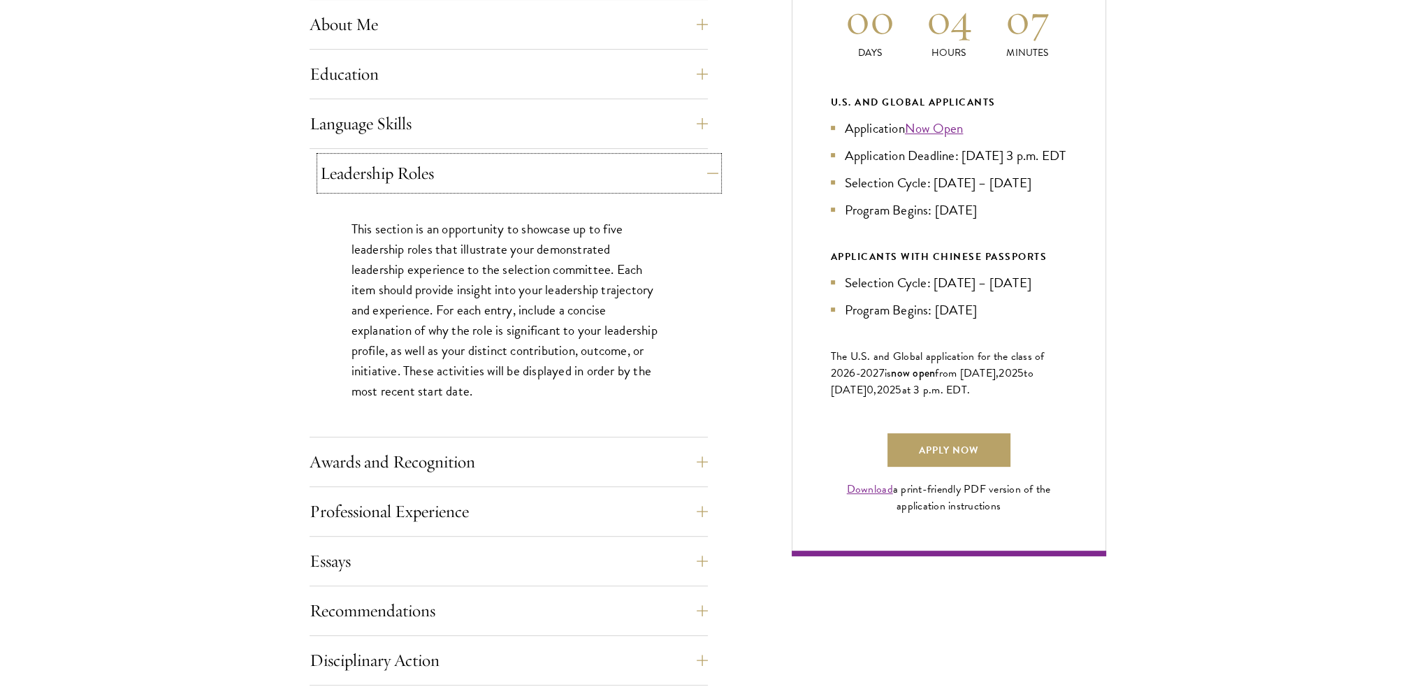
click at [366, 179] on button "Leadership Roles" at bounding box center [519, 174] width 398 height 34
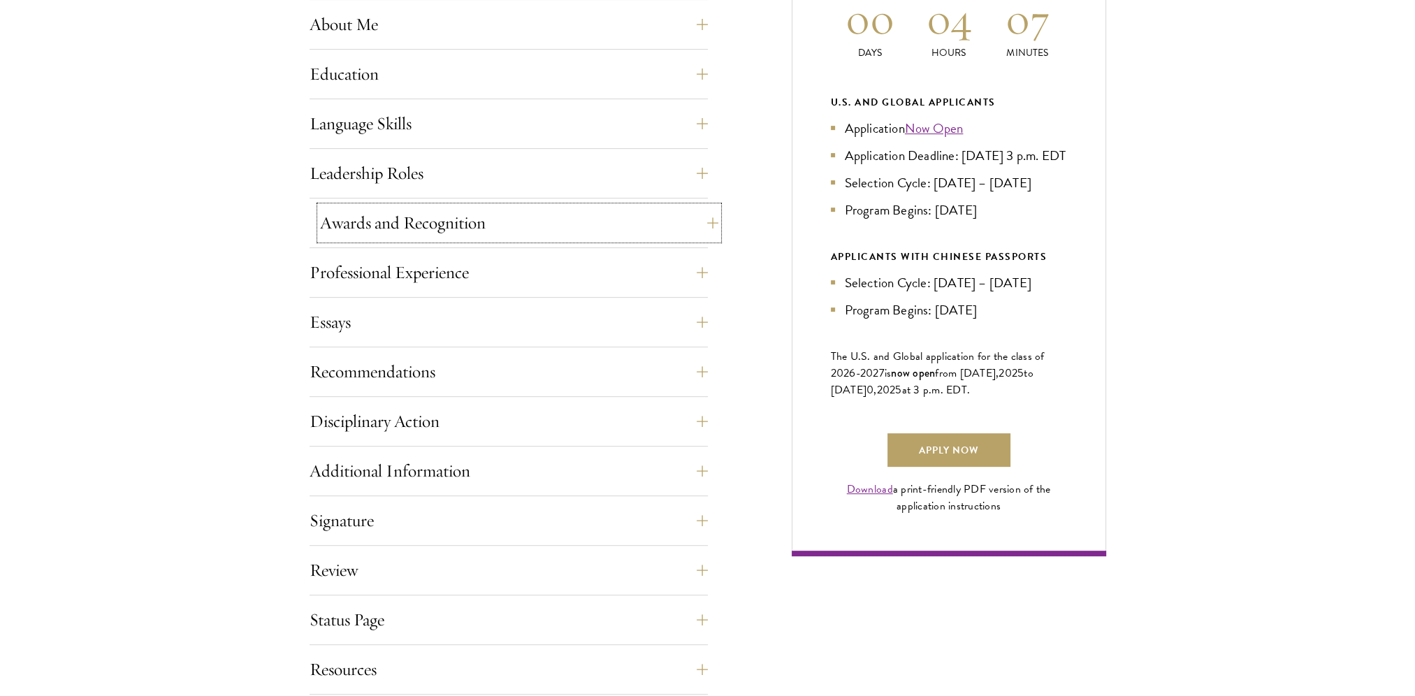
click at [372, 233] on button "Awards and Recognition" at bounding box center [519, 223] width 398 height 34
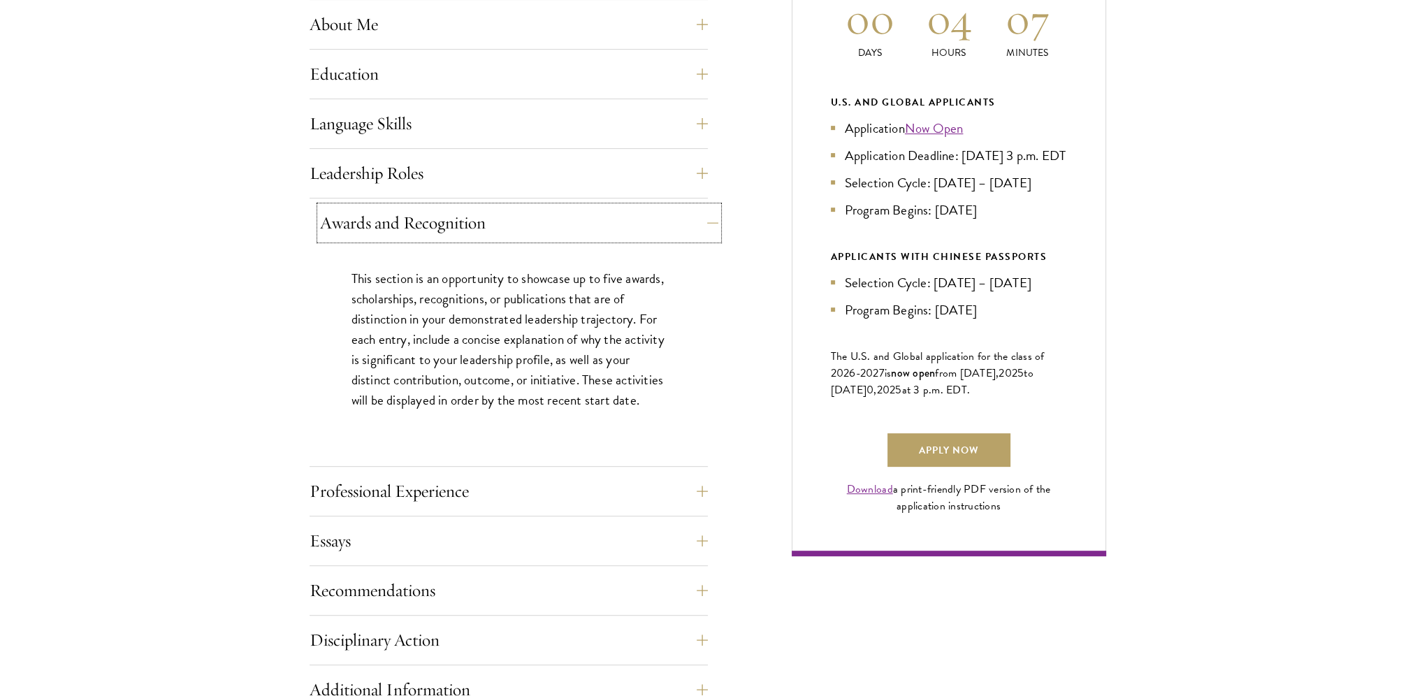
click at [370, 232] on button "Awards and Recognition" at bounding box center [519, 223] width 398 height 34
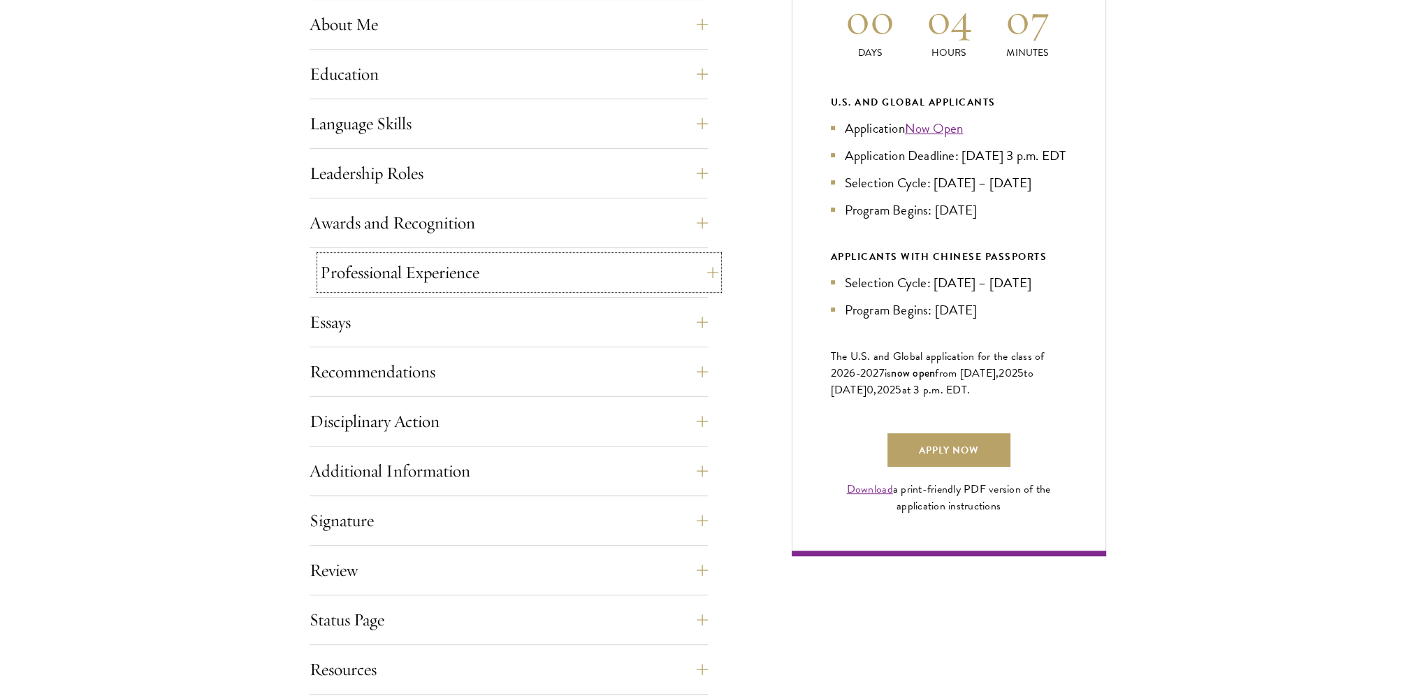
click at [393, 267] on button "Professional Experience" at bounding box center [519, 273] width 398 height 34
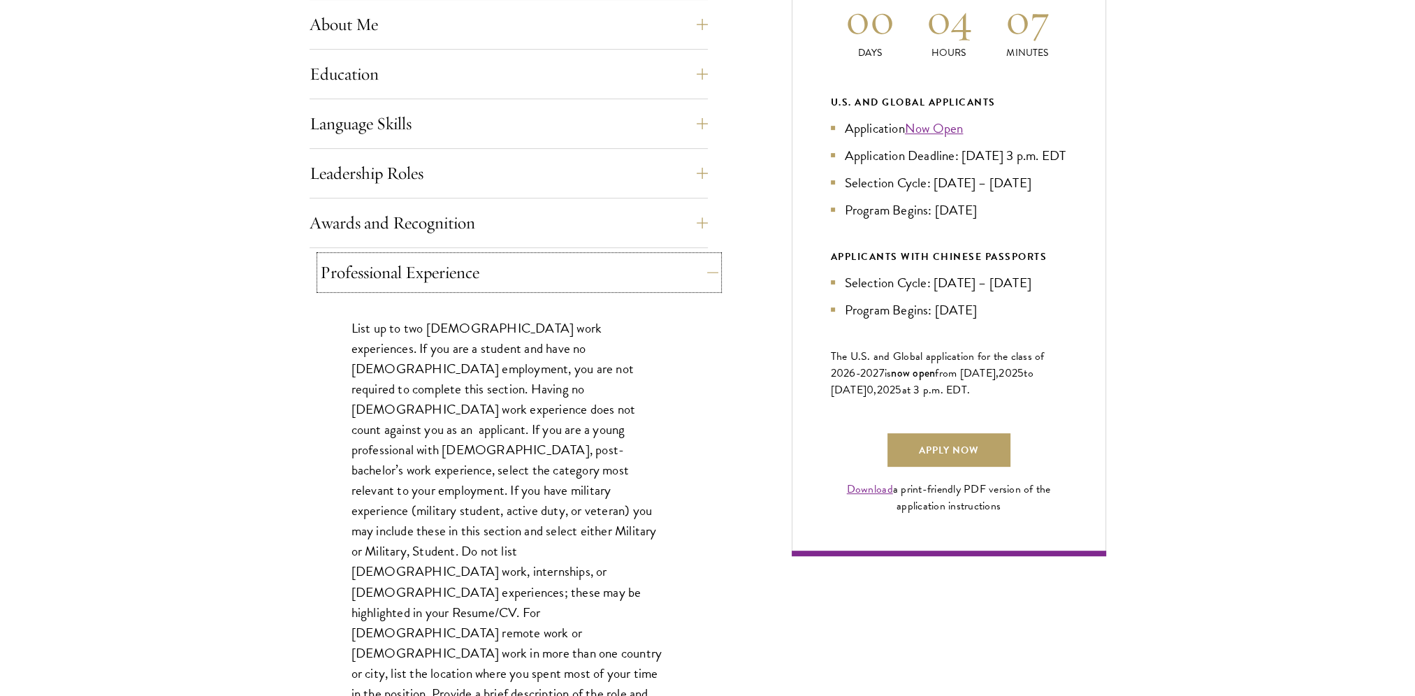
click at [393, 268] on button "Professional Experience" at bounding box center [519, 273] width 398 height 34
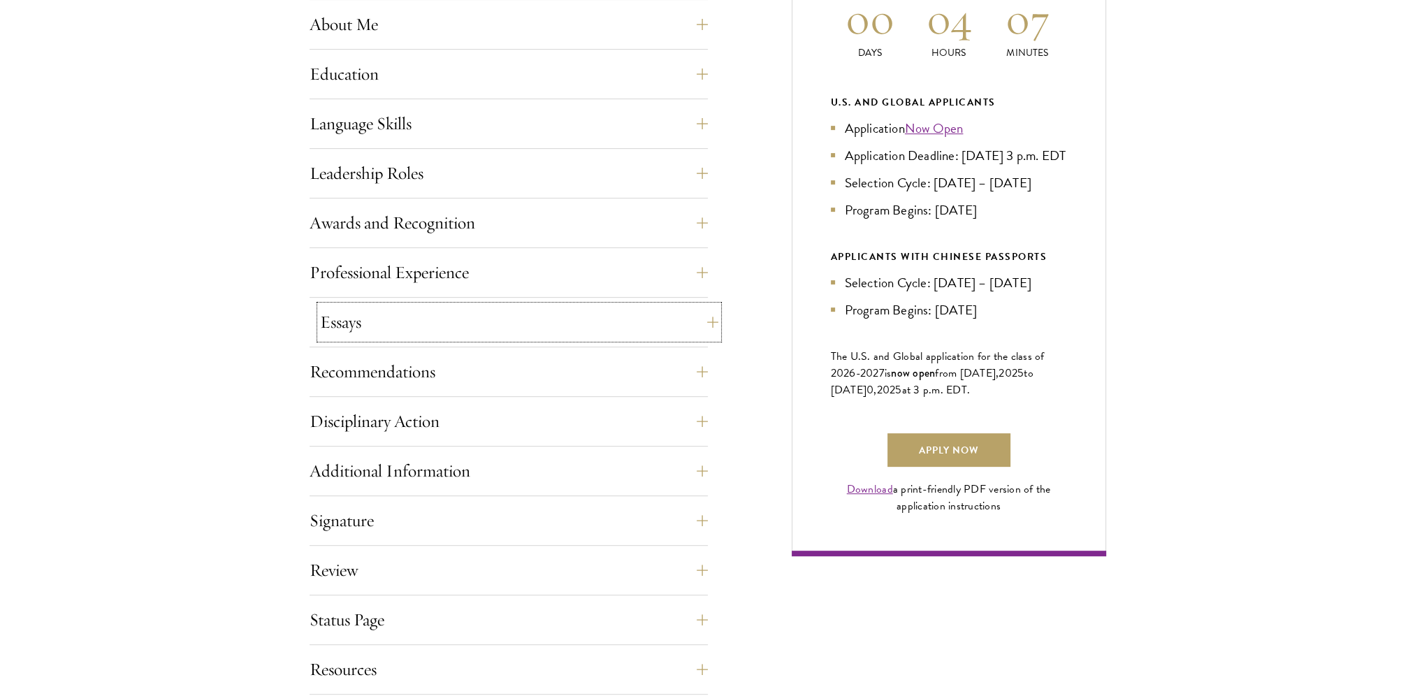
click at [418, 321] on button "Essays" at bounding box center [519, 322] width 398 height 34
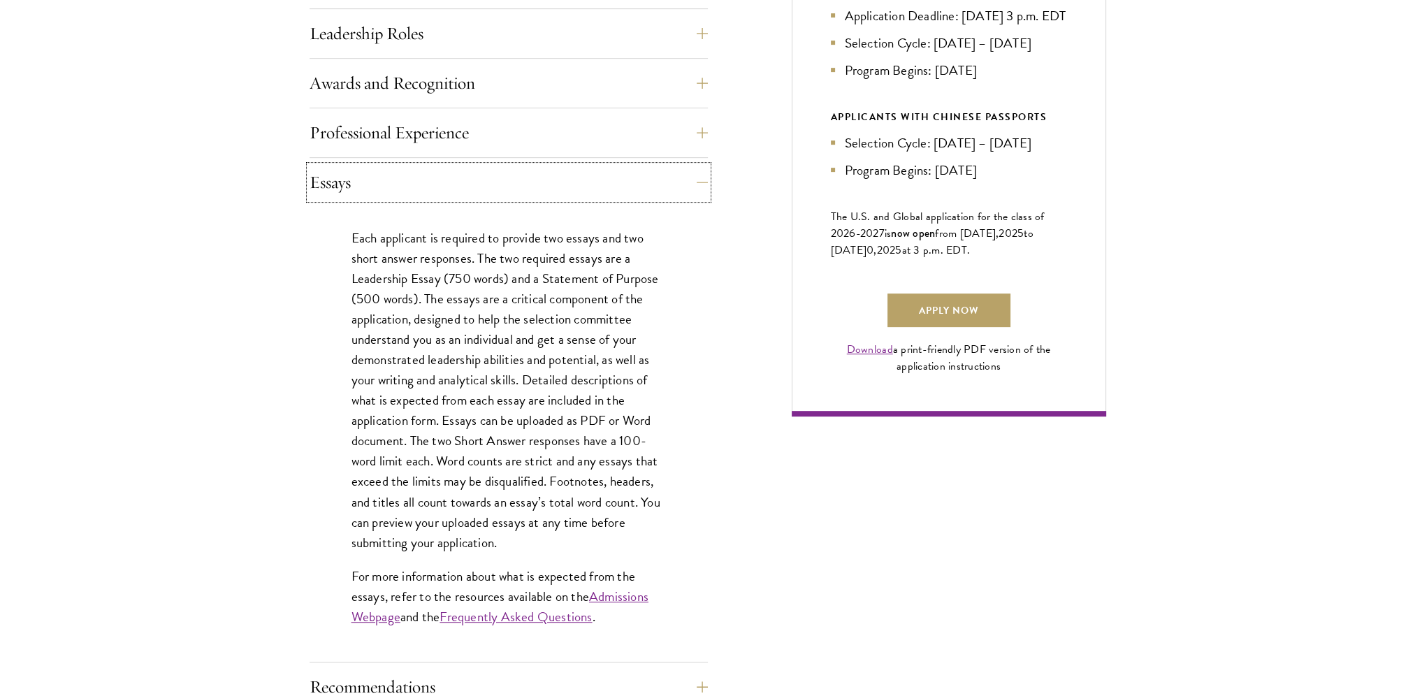
scroll to position [908, 0]
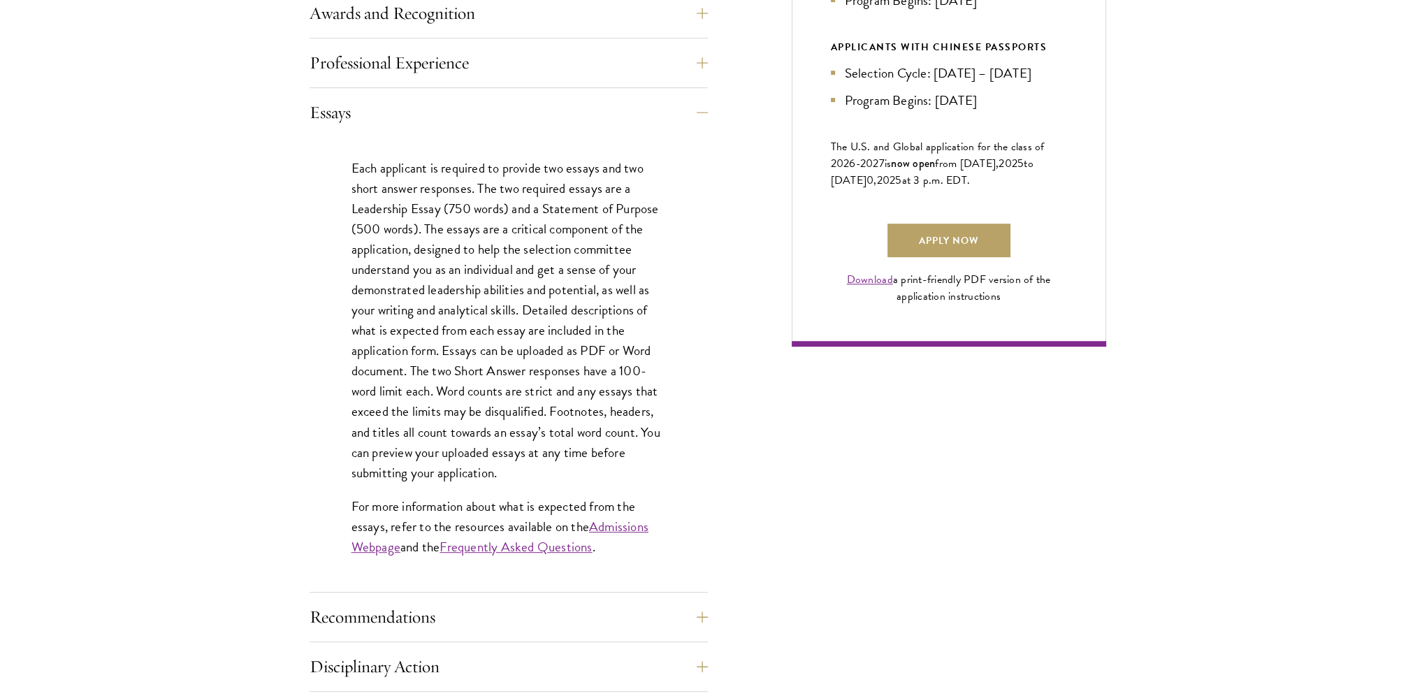
click at [400, 143] on div "Each applicant is required to provide two essays and two short answer responses…" at bounding box center [509, 364] width 398 height 455
drag, startPoint x: 400, startPoint y: 143, endPoint x: 394, endPoint y: 131, distance: 13.1
click at [394, 131] on div "Essays Each applicant is required to provide two essays and two short answer re…" at bounding box center [509, 344] width 398 height 497
click at [352, 123] on button "Essays" at bounding box center [519, 113] width 398 height 34
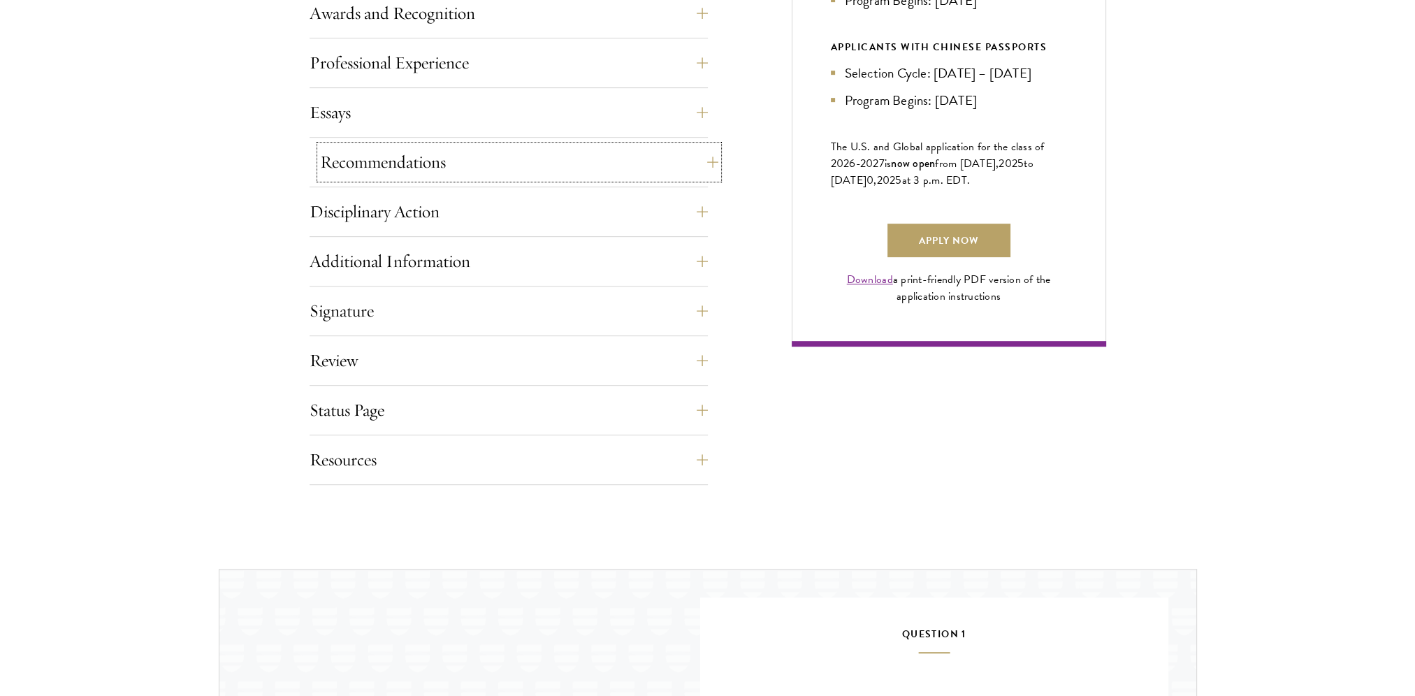
click at [368, 170] on button "Recommendations" at bounding box center [519, 162] width 398 height 34
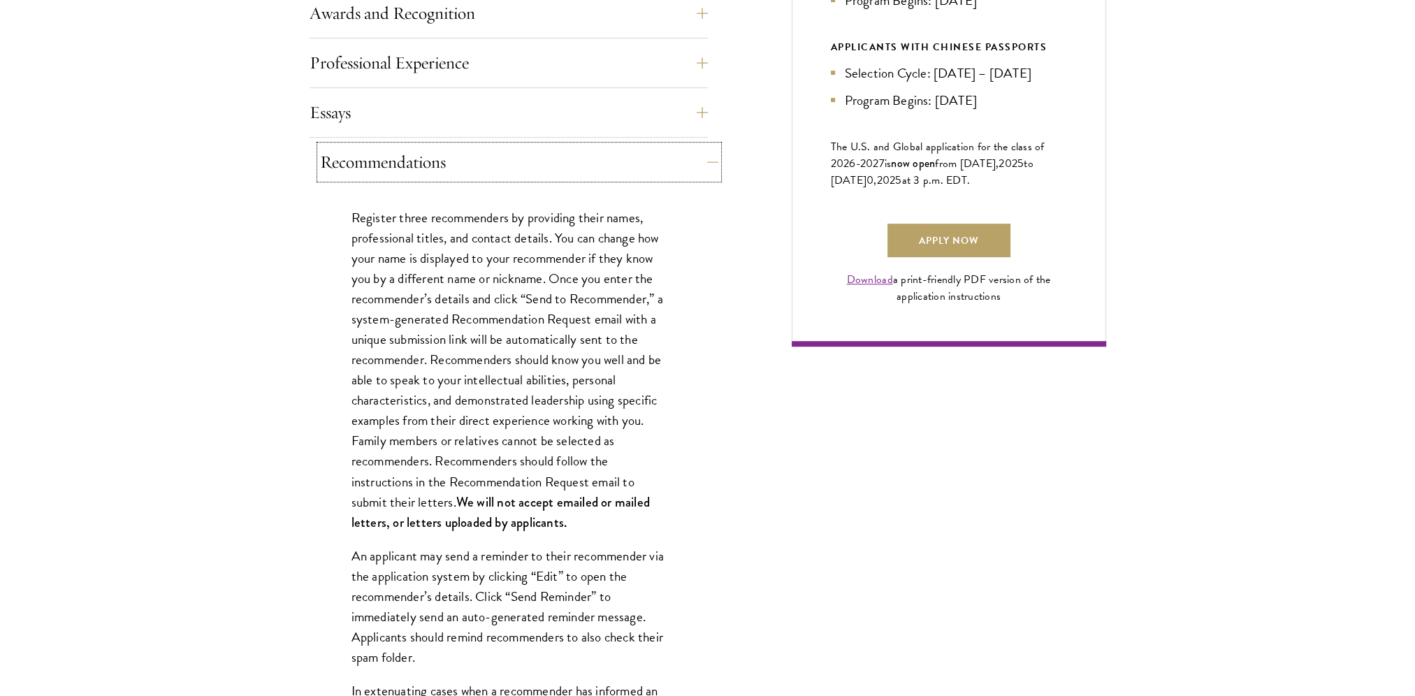
click at [368, 170] on button "Recommendations" at bounding box center [519, 162] width 398 height 34
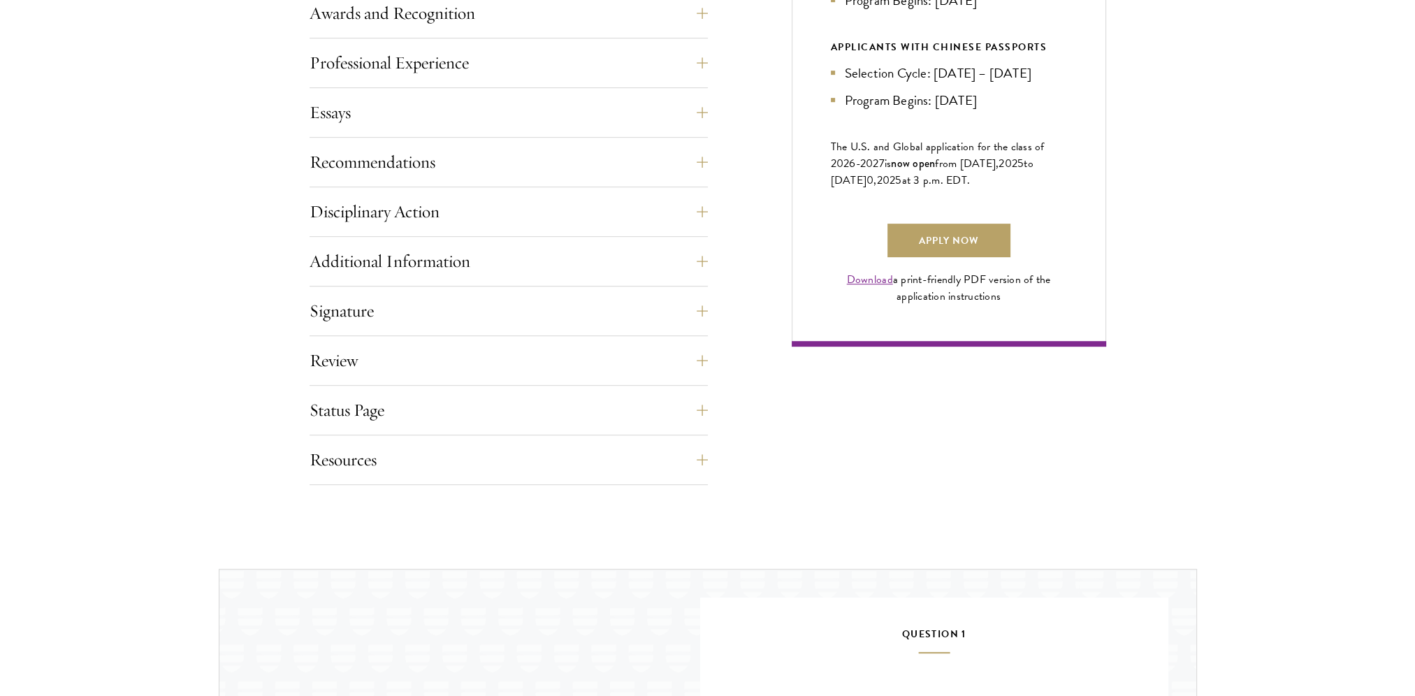
drag, startPoint x: 401, startPoint y: 234, endPoint x: 397, endPoint y: 220, distance: 14.6
click at [400, 233] on div "Disciplinary Action Answer all four questions. Indicate any academic or crimina…" at bounding box center [509, 216] width 398 height 42
click at [397, 219] on button "Disciplinary Action" at bounding box center [519, 212] width 398 height 34
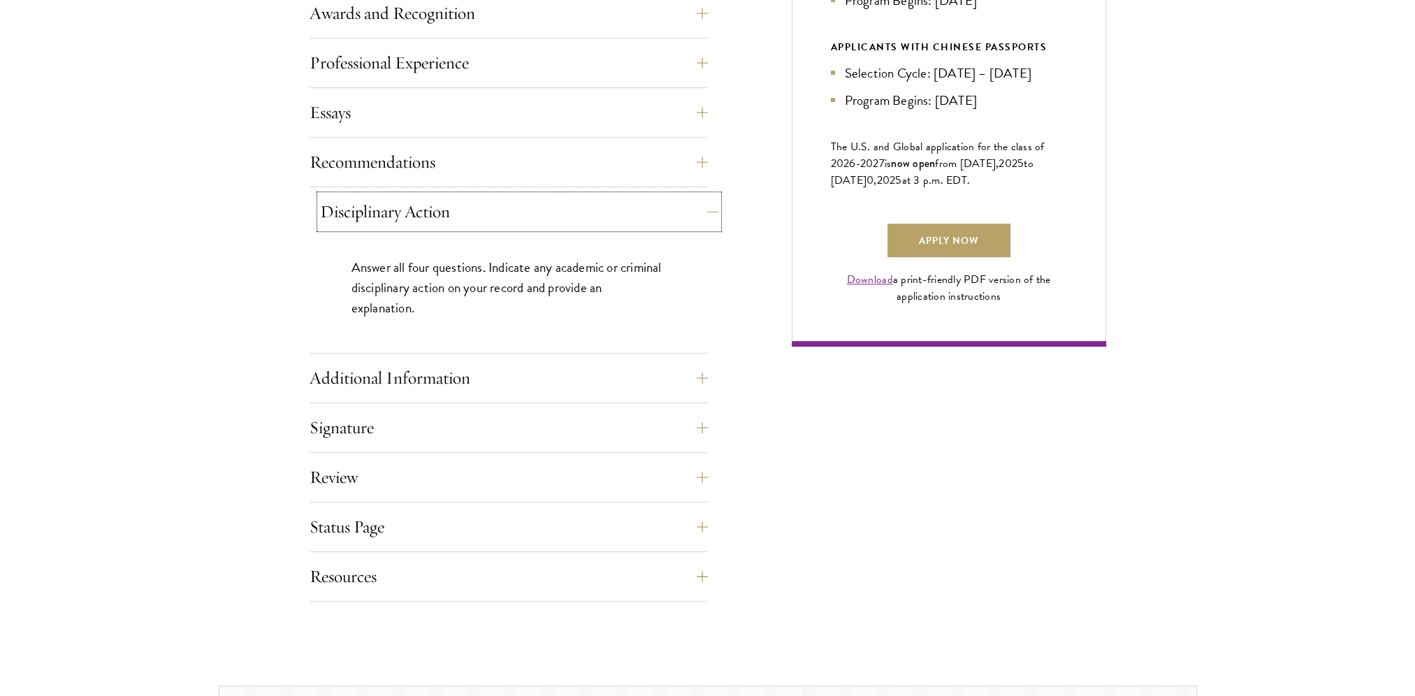
click at [397, 221] on button "Disciplinary Action" at bounding box center [519, 212] width 398 height 34
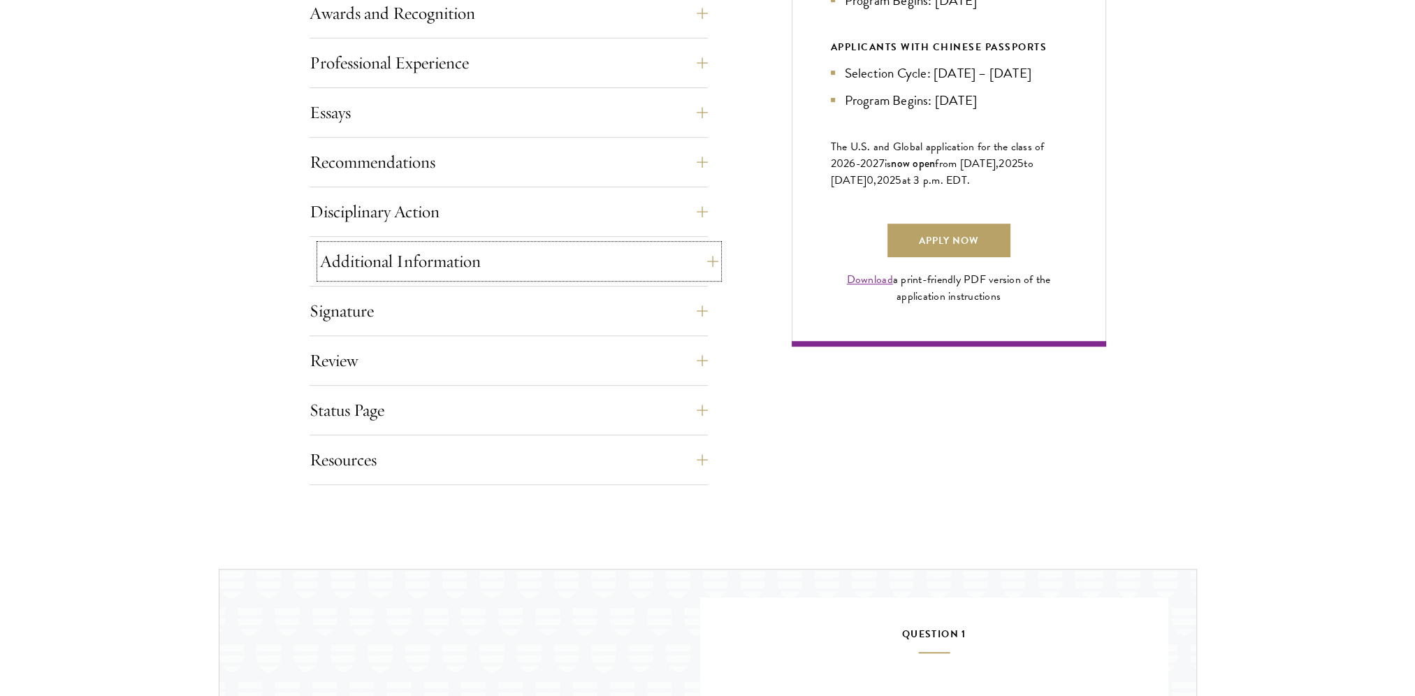
click at [402, 245] on button "Additional Information" at bounding box center [519, 262] width 398 height 34
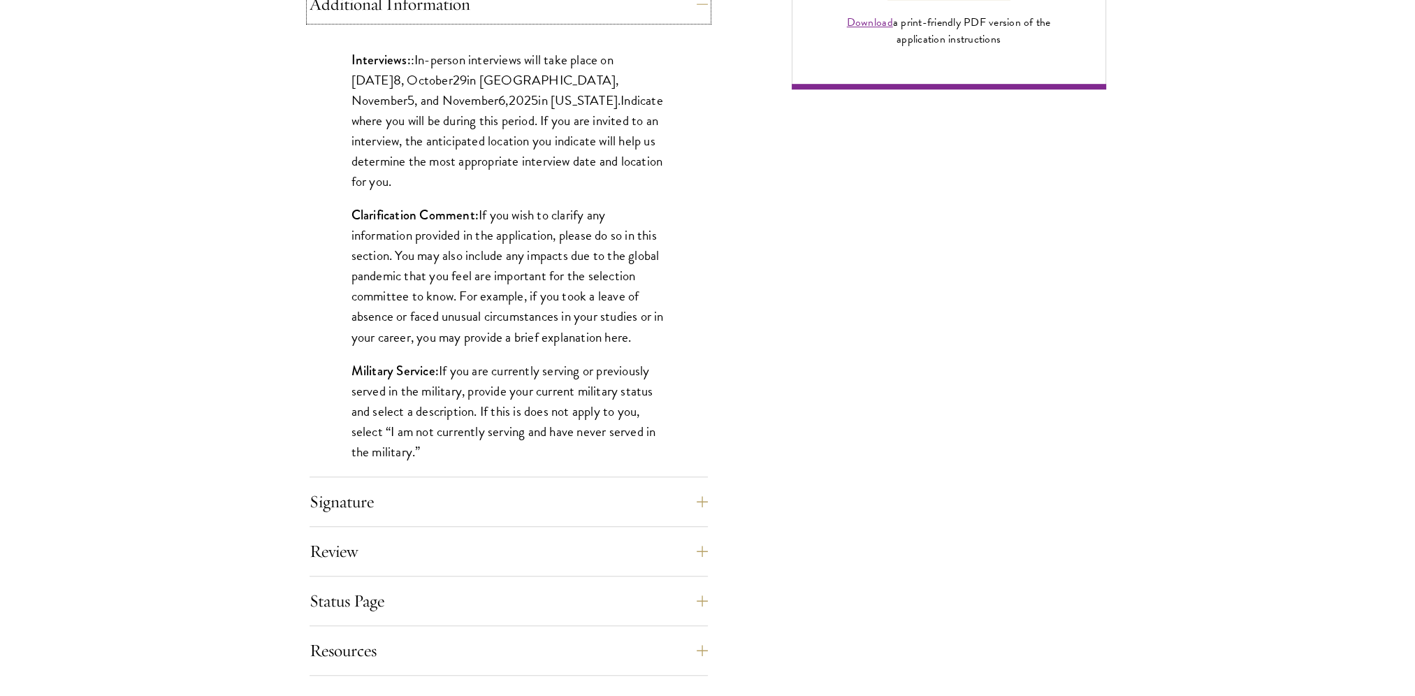
scroll to position [1188, 0]
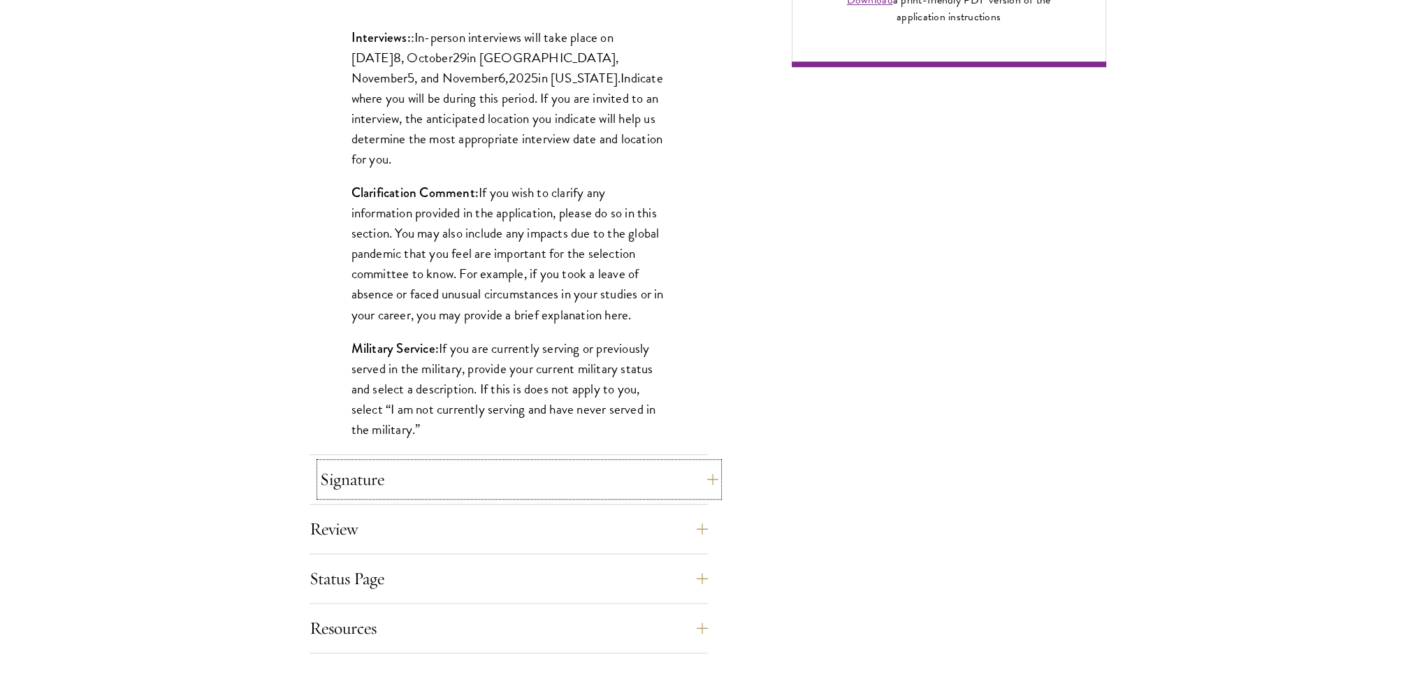
click at [550, 472] on button "Signature" at bounding box center [519, 480] width 398 height 34
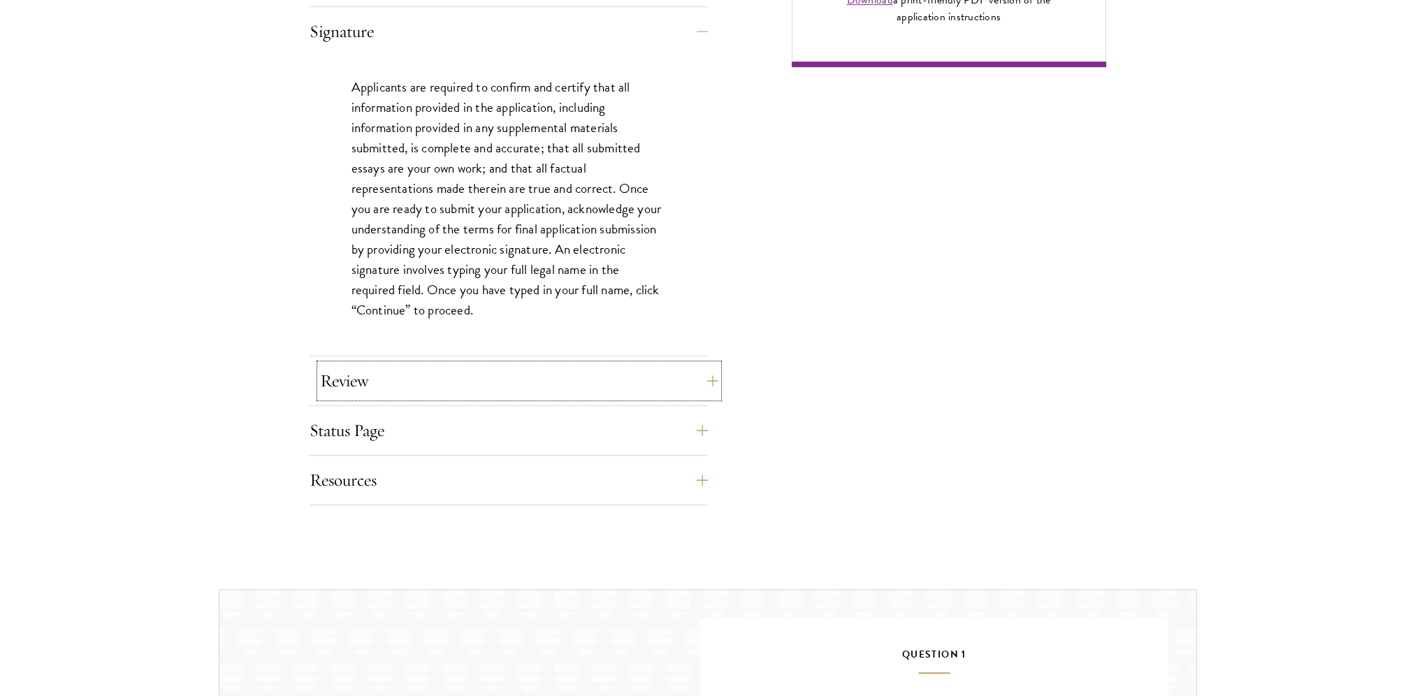
click at [419, 385] on button "Review" at bounding box center [519, 381] width 398 height 34
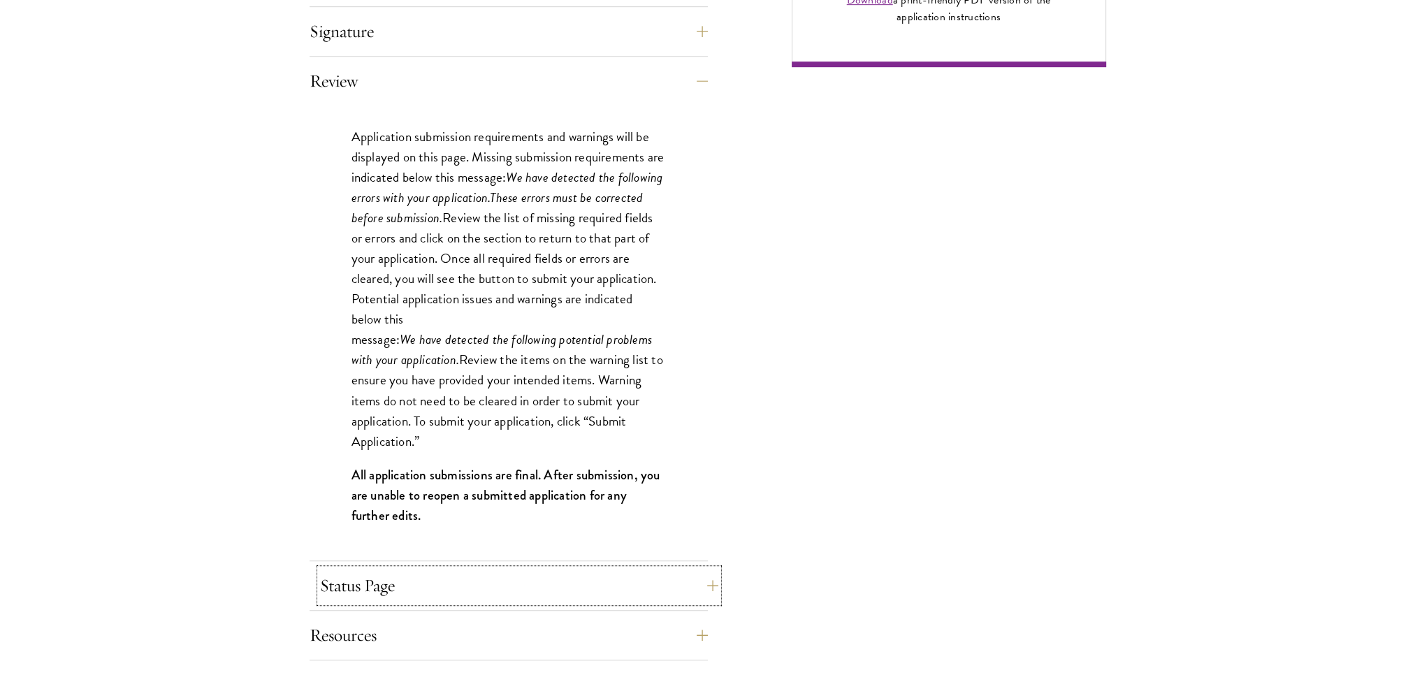
click at [432, 585] on button "Status Page" at bounding box center [519, 586] width 398 height 34
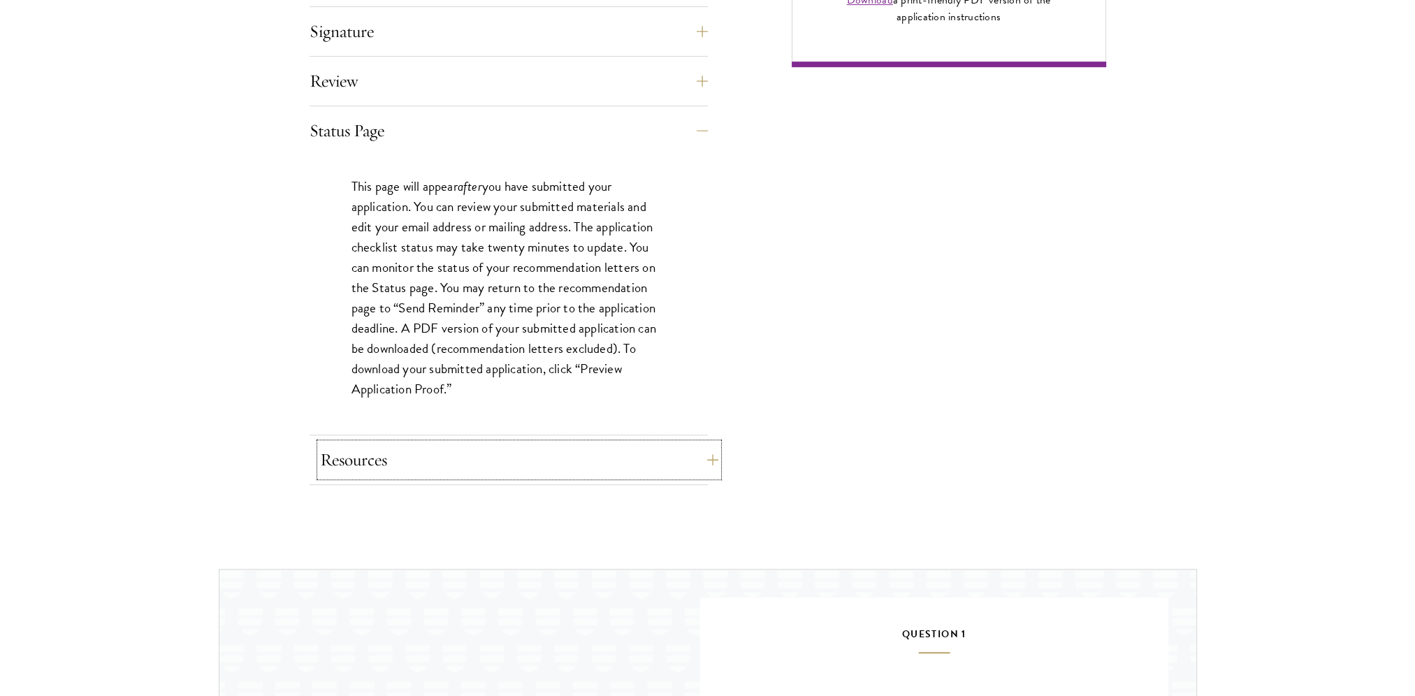
click at [380, 463] on button "Resources" at bounding box center [519, 460] width 398 height 34
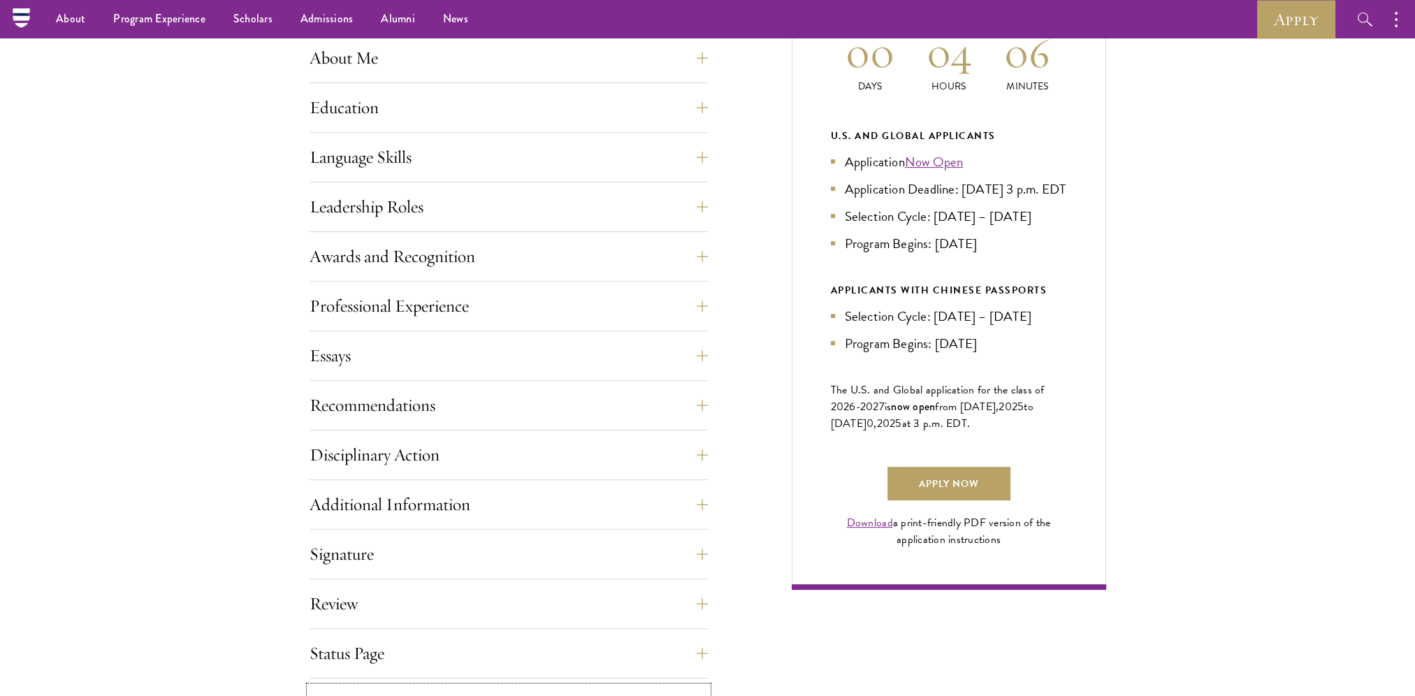
scroll to position [559, 0]
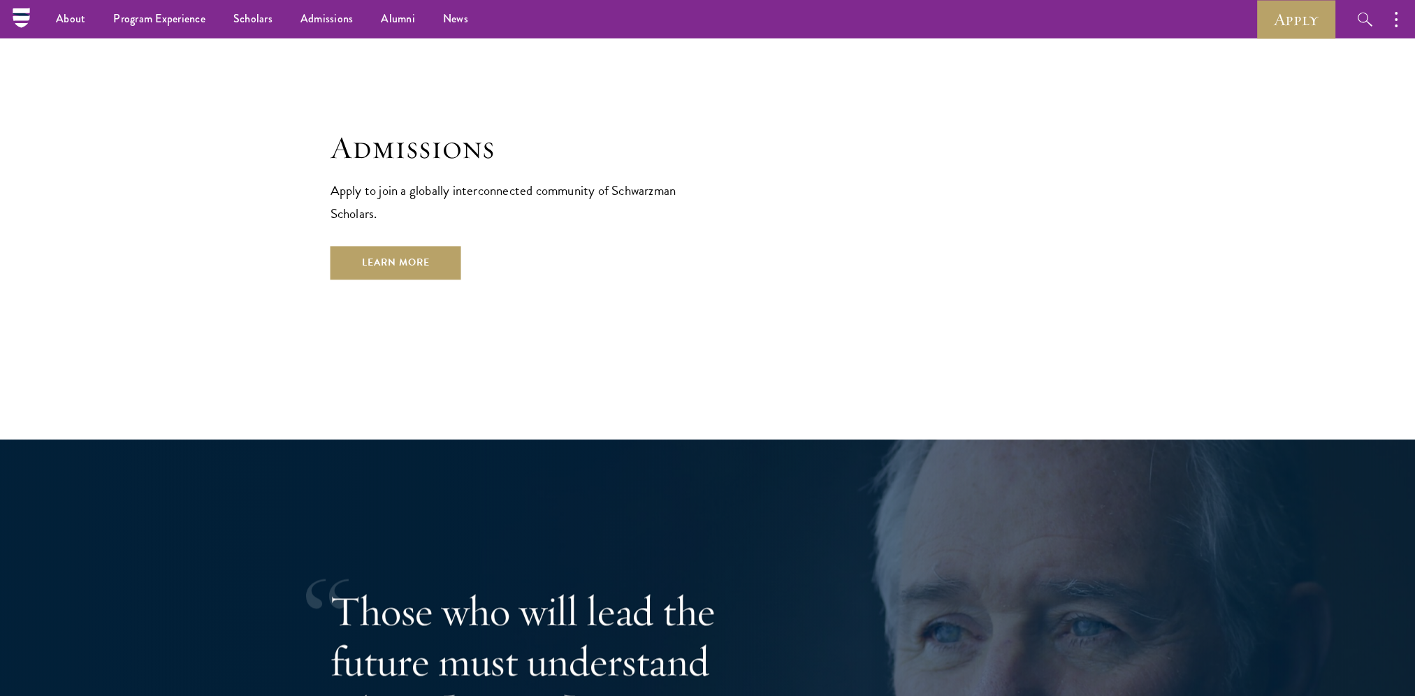
scroll to position [2445, 0]
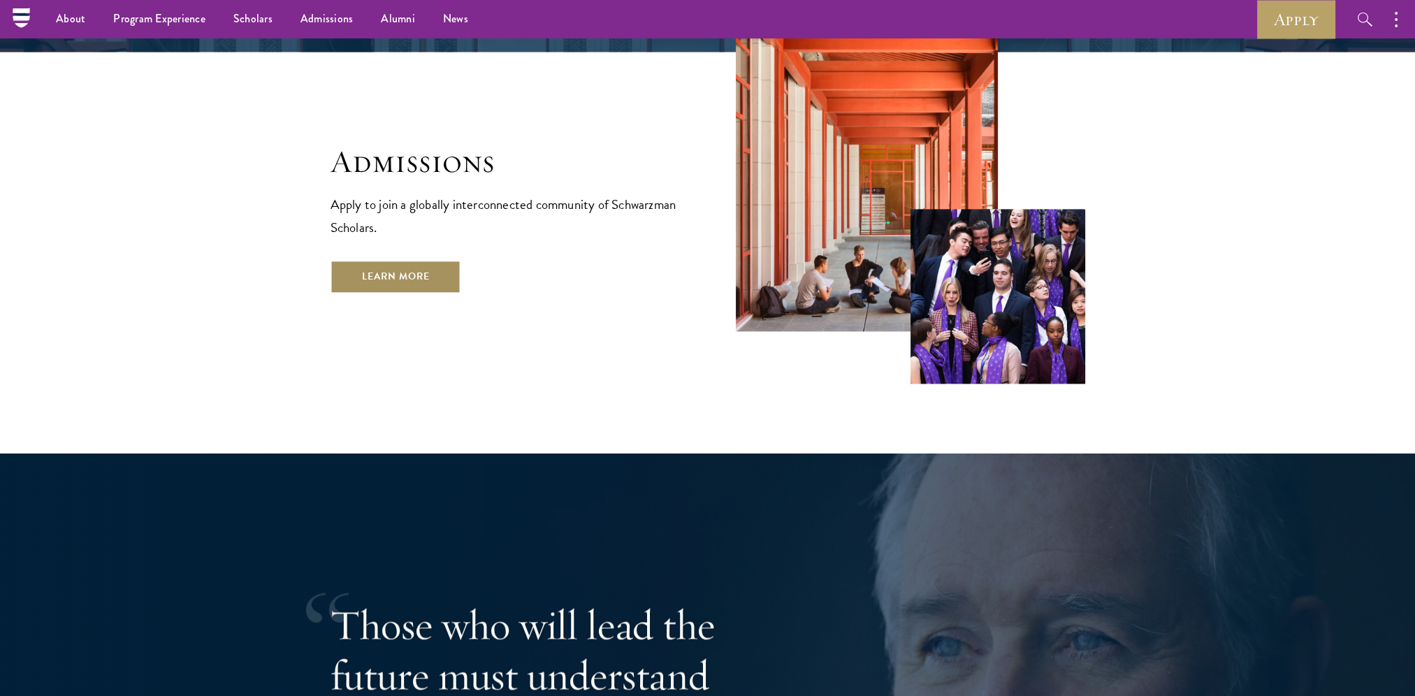
click at [398, 260] on link "Learn More" at bounding box center [395, 277] width 131 height 34
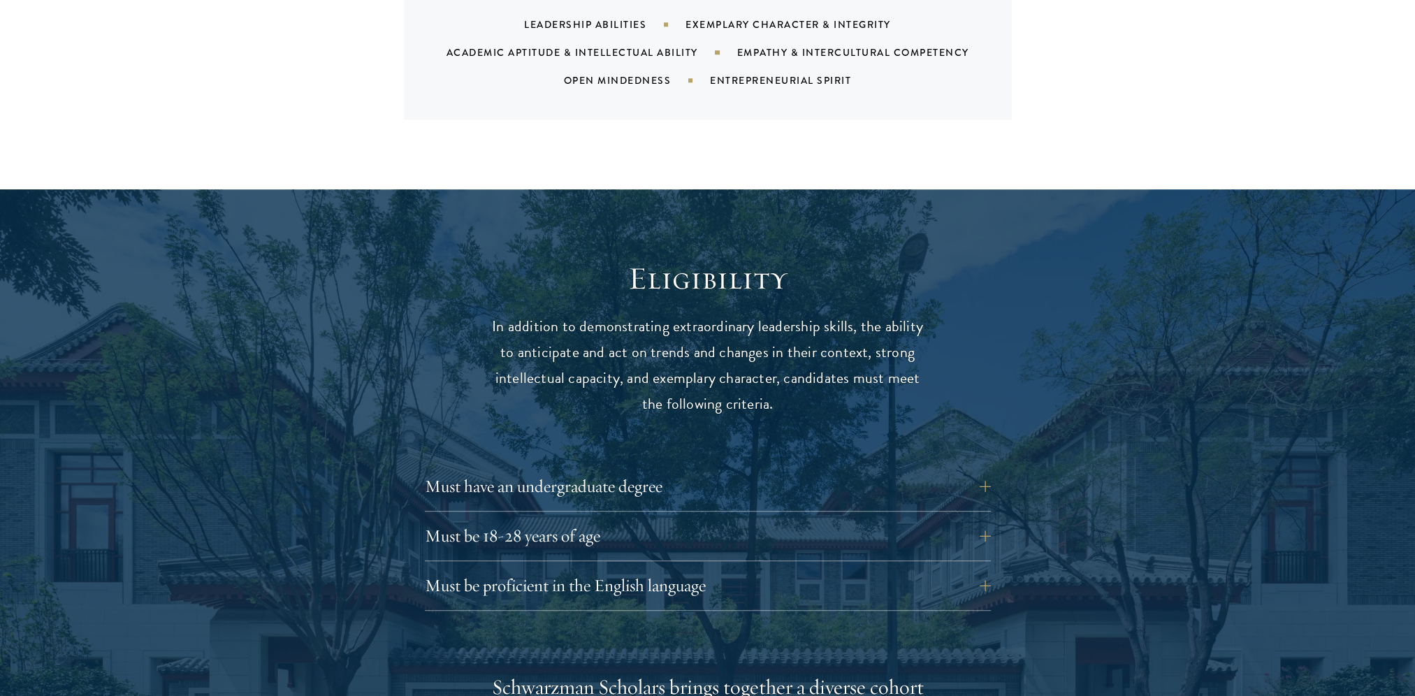
scroll to position [1886, 0]
